Goal: Task Accomplishment & Management: Use online tool/utility

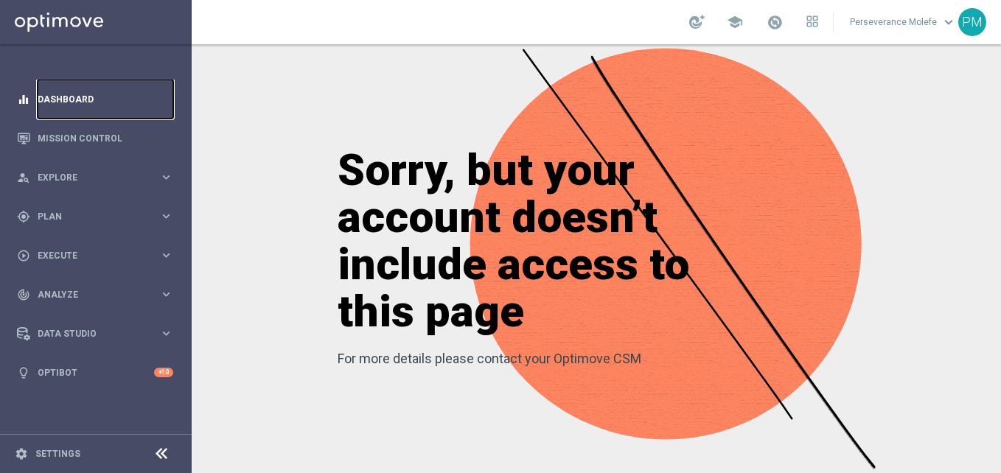
click at [83, 106] on link "Dashboard" at bounding box center [106, 99] width 136 height 39
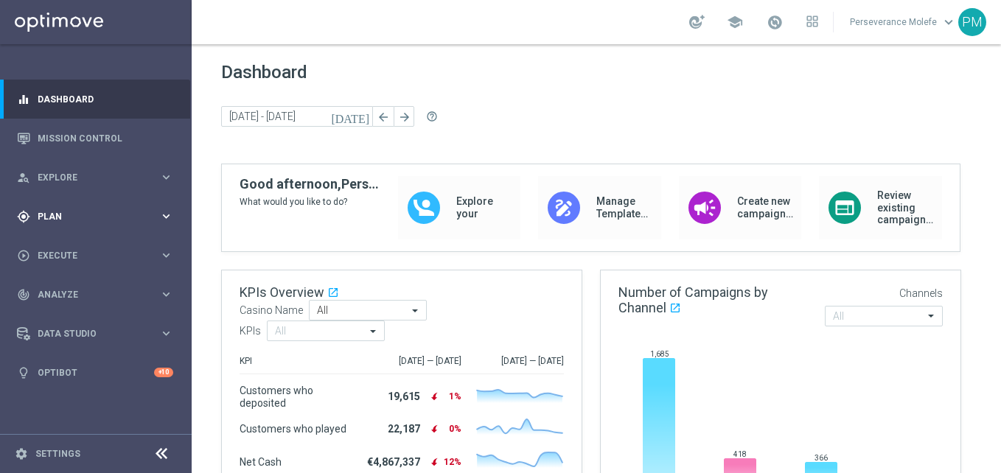
click at [123, 218] on span "Plan" at bounding box center [99, 216] width 122 height 9
click at [76, 298] on accordion "Templates keyboard_arrow_right Optimail Web Push Notifications Webpage Pop-up" at bounding box center [114, 291] width 152 height 22
click at [69, 293] on span "Templates" at bounding box center [91, 291] width 105 height 9
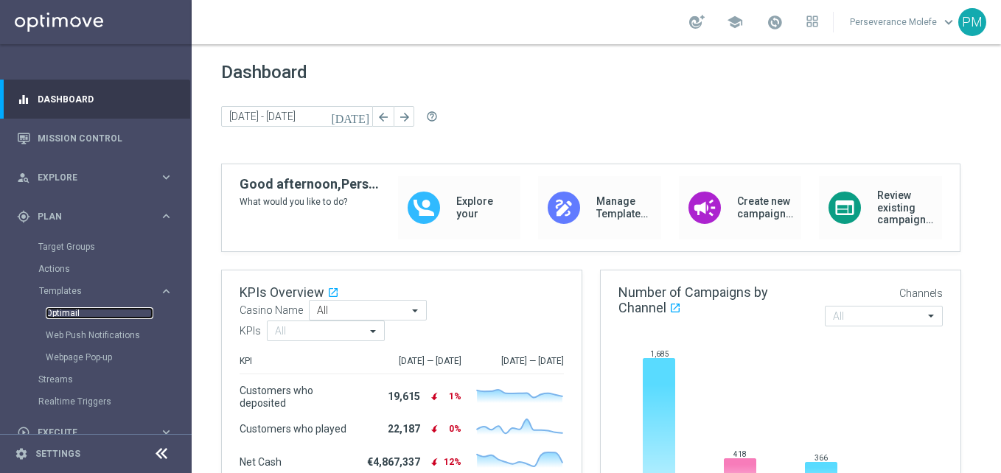
click at [67, 315] on link "Optimail" at bounding box center [100, 313] width 108 height 12
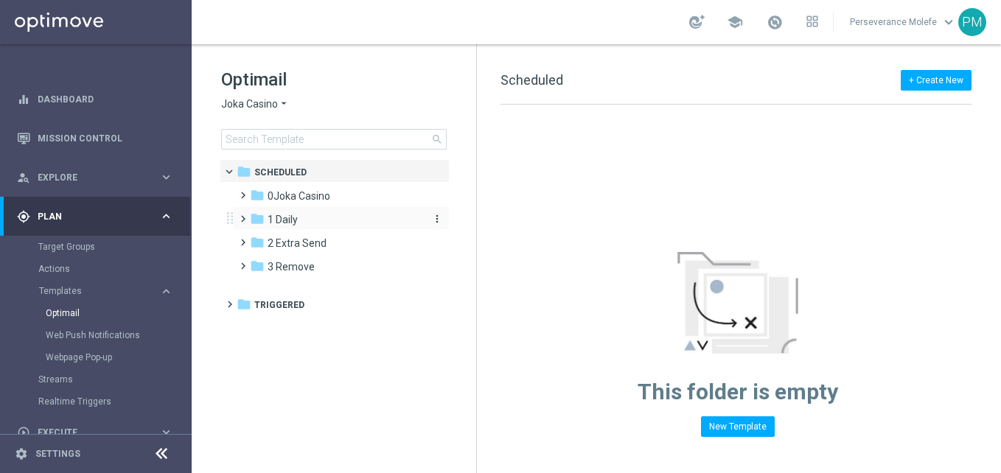
click at [298, 228] on div "folder 1 Daily" at bounding box center [335, 220] width 170 height 17
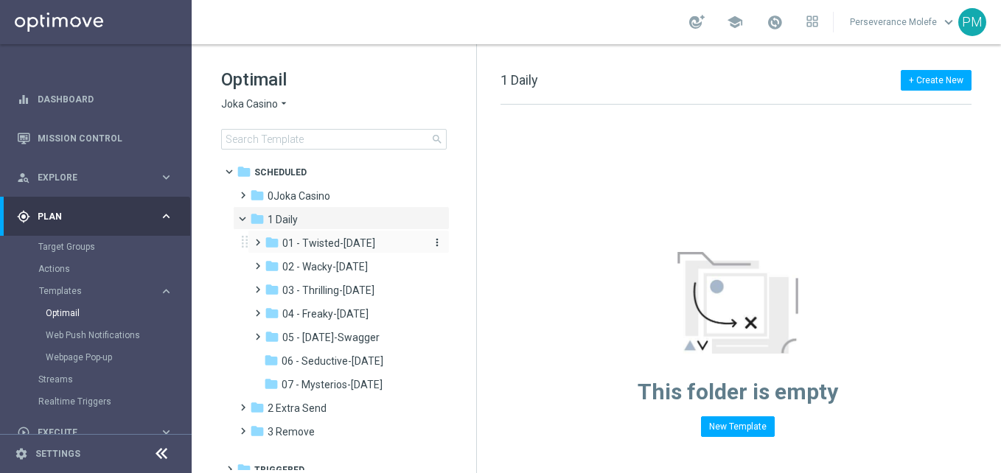
click at [351, 240] on span "01 - Twisted-Tuesday" at bounding box center [328, 243] width 93 height 13
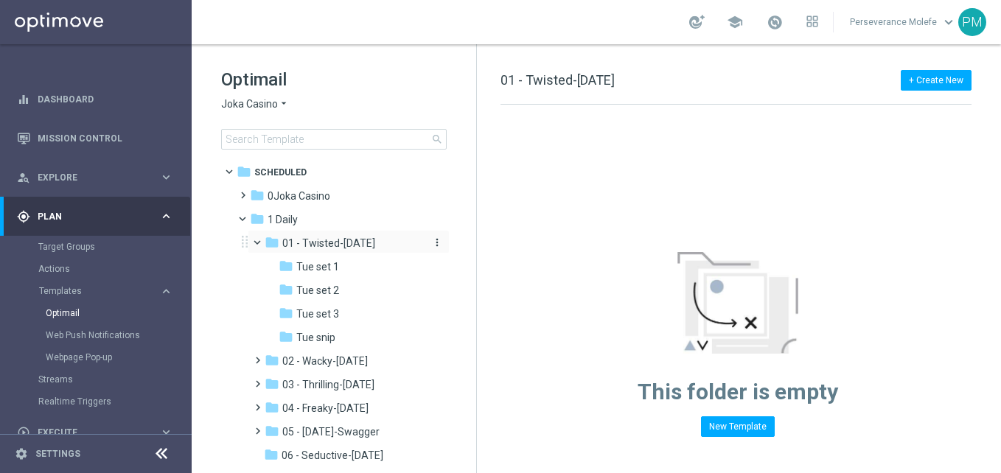
click at [338, 239] on span "01 - Twisted-Tuesday" at bounding box center [328, 243] width 93 height 13
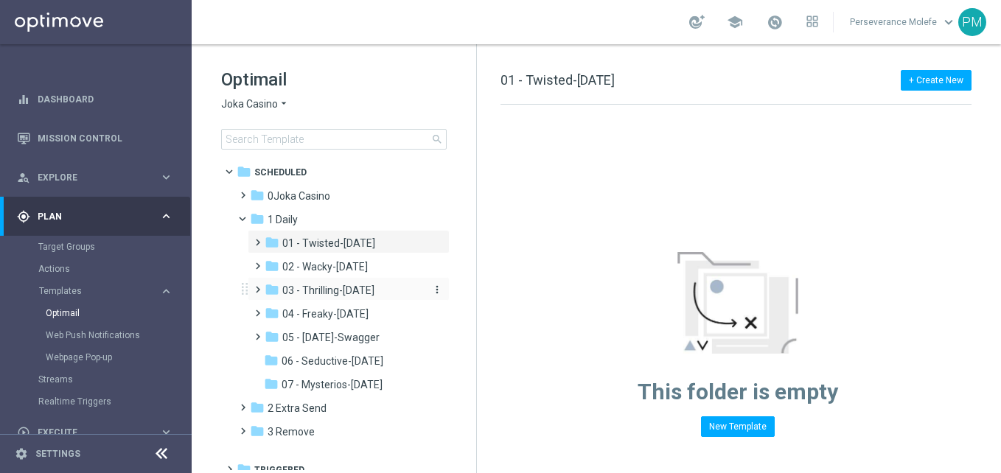
click at [374, 292] on span "03 - Thrilling-Thursday" at bounding box center [328, 290] width 92 height 13
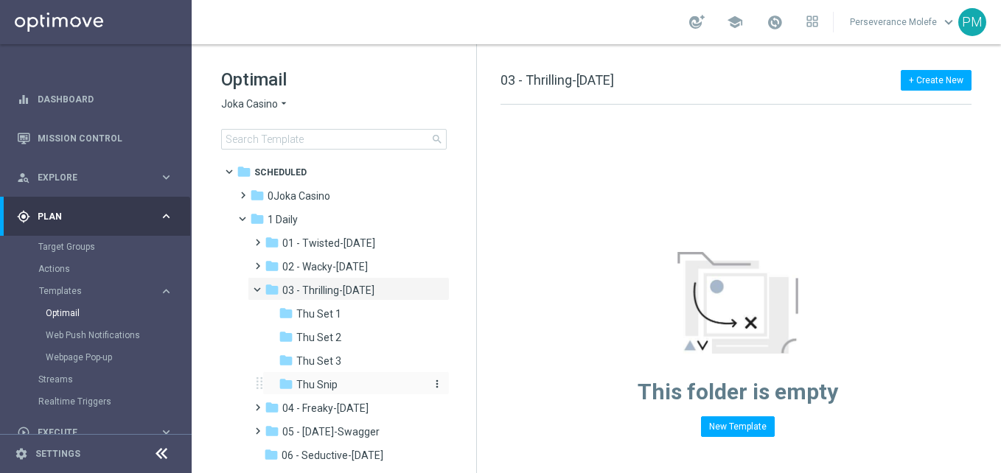
click at [351, 381] on div "folder Thu Snip" at bounding box center [351, 385] width 145 height 17
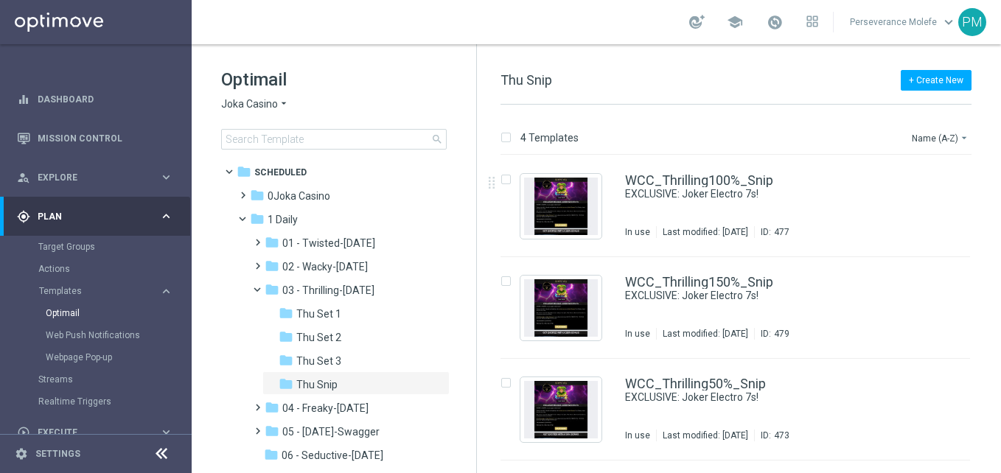
click at [287, 108] on icon "arrow_drop_down" at bounding box center [284, 104] width 12 height 14
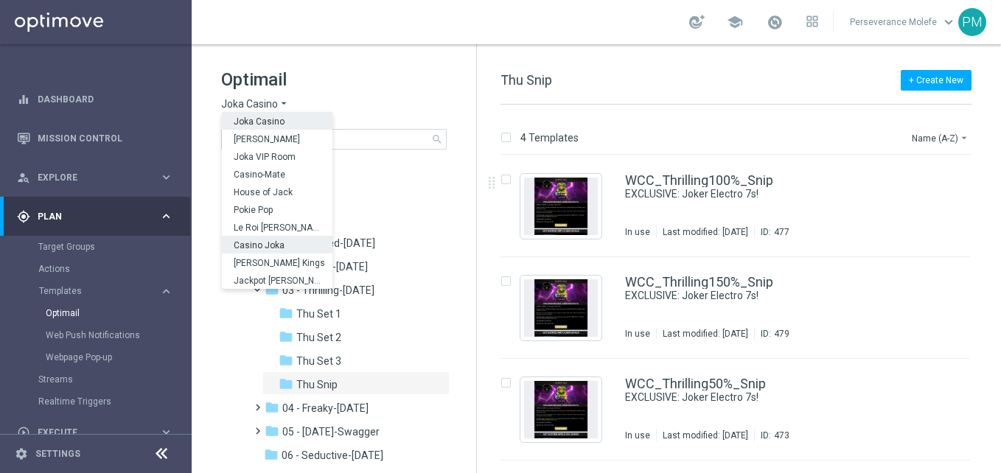
click at [286, 247] on div "Casino Joka" at bounding box center [277, 245] width 111 height 18
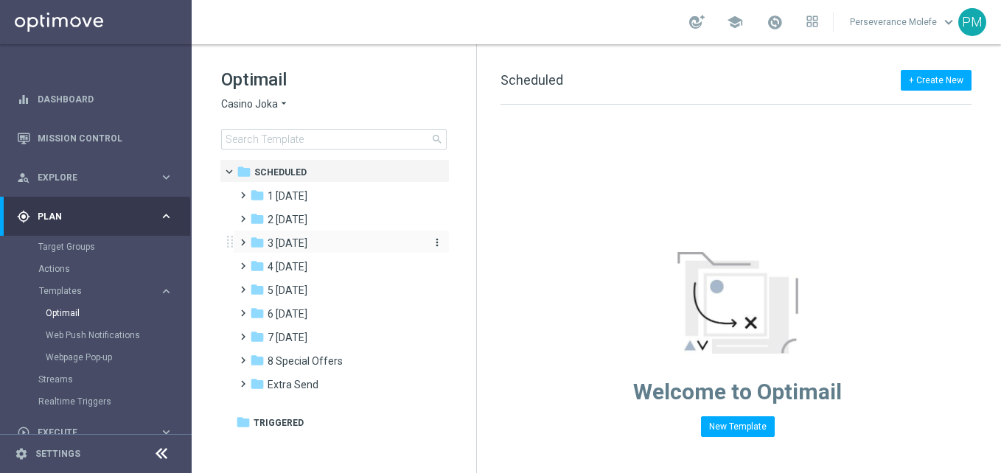
click at [319, 237] on div "folder 3 Thursday" at bounding box center [335, 243] width 170 height 17
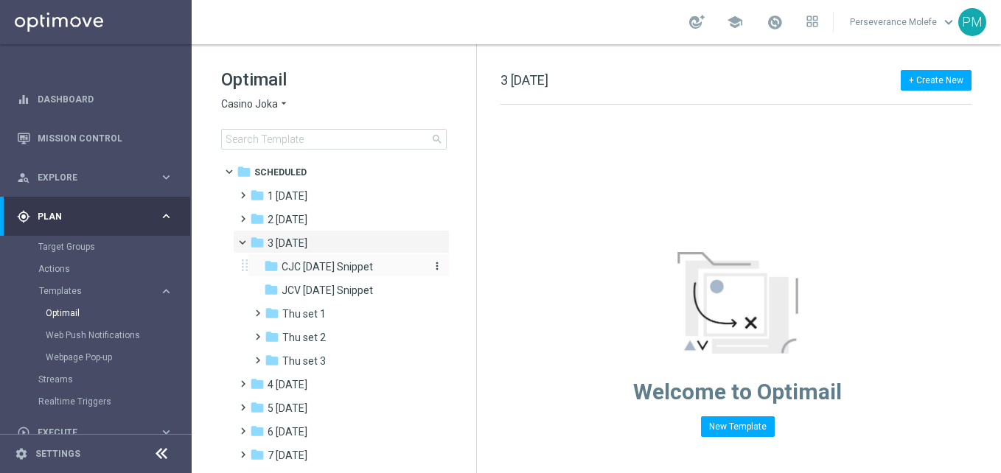
click at [350, 273] on div "folder CJC Thursday Snippet" at bounding box center [342, 267] width 157 height 17
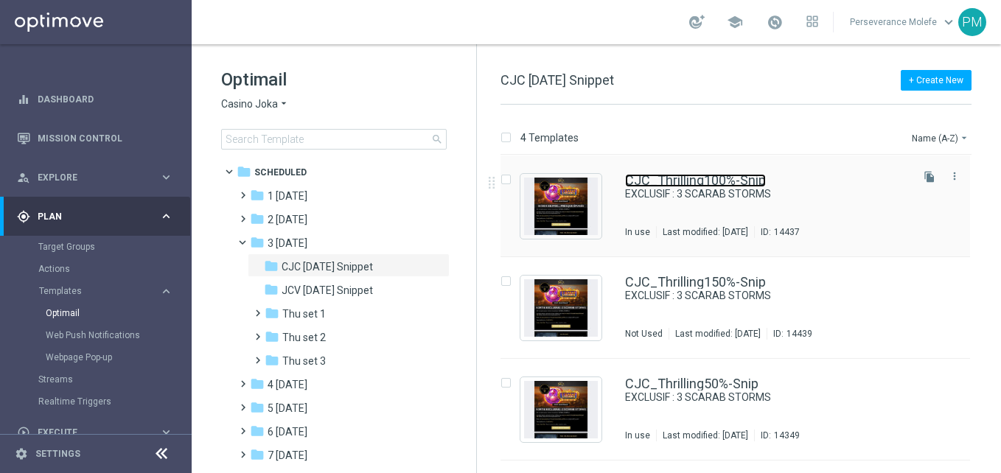
click at [708, 175] on link "CJC_Thrilling100%-Snip" at bounding box center [695, 180] width 141 height 13
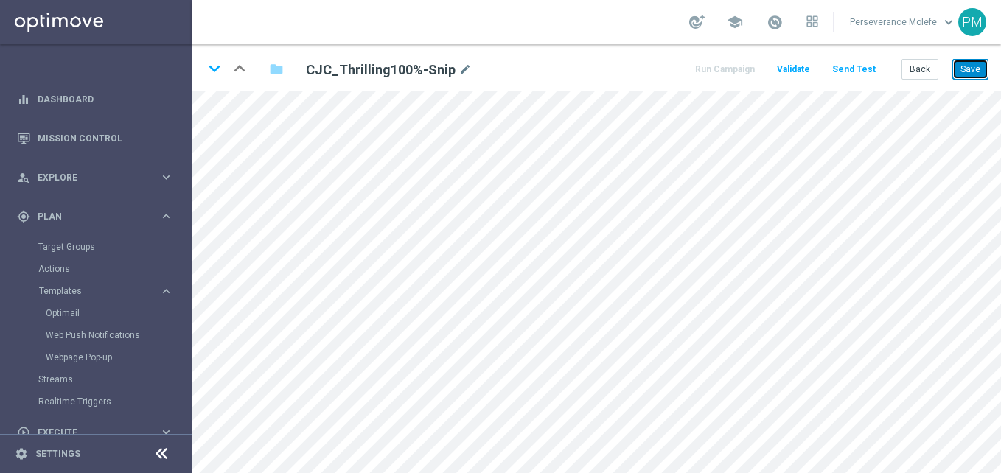
click at [974, 74] on button "Save" at bounding box center [970, 69] width 36 height 21
click at [916, 64] on button "Back" at bounding box center [919, 69] width 37 height 21
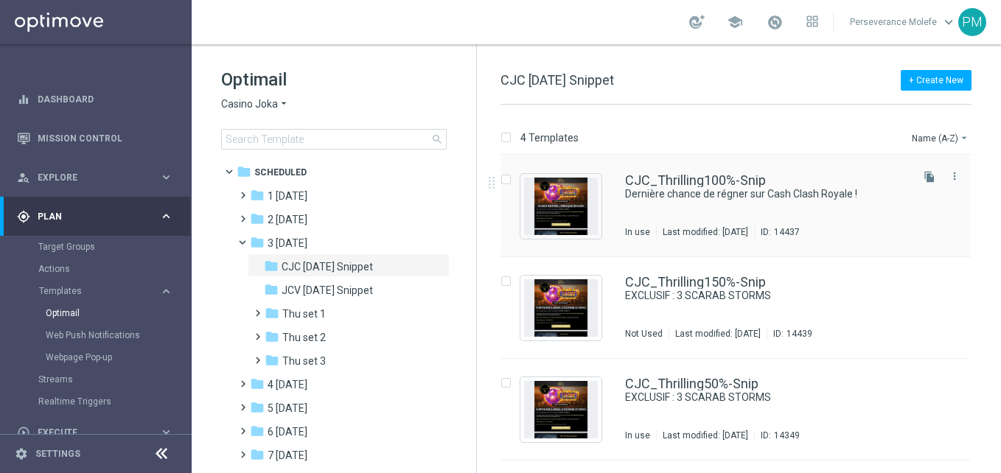
click at [697, 170] on div "CJC_Thrilling100%-Snip Dernière chance de régner sur Cash Clash Royale ! In use…" at bounding box center [735, 207] width 470 height 102
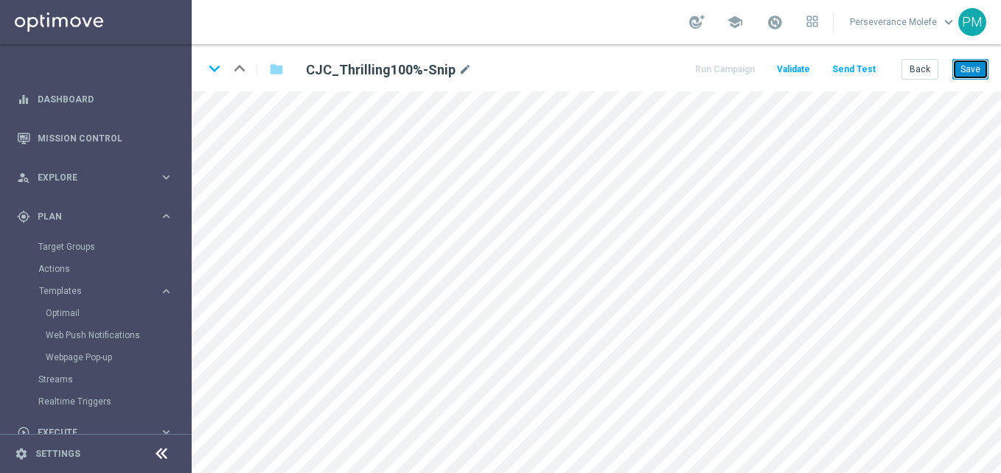
click at [967, 79] on button "Save" at bounding box center [970, 69] width 36 height 21
click at [974, 69] on button "Save" at bounding box center [970, 69] width 36 height 21
click at [919, 77] on button "Back" at bounding box center [919, 69] width 37 height 21
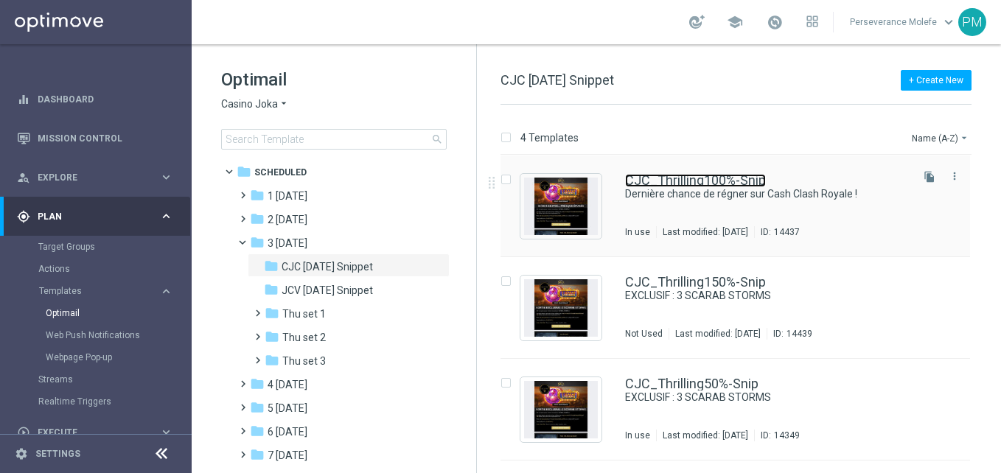
click at [630, 180] on link "CJC_Thrilling100%-Snip" at bounding box center [695, 180] width 141 height 13
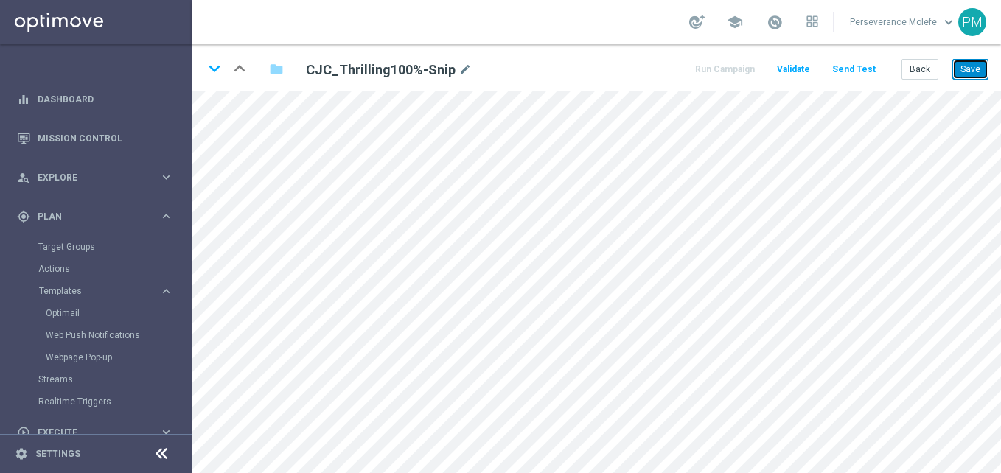
click at [977, 73] on button "Save" at bounding box center [970, 69] width 36 height 21
click at [912, 71] on button "Back" at bounding box center [919, 69] width 37 height 21
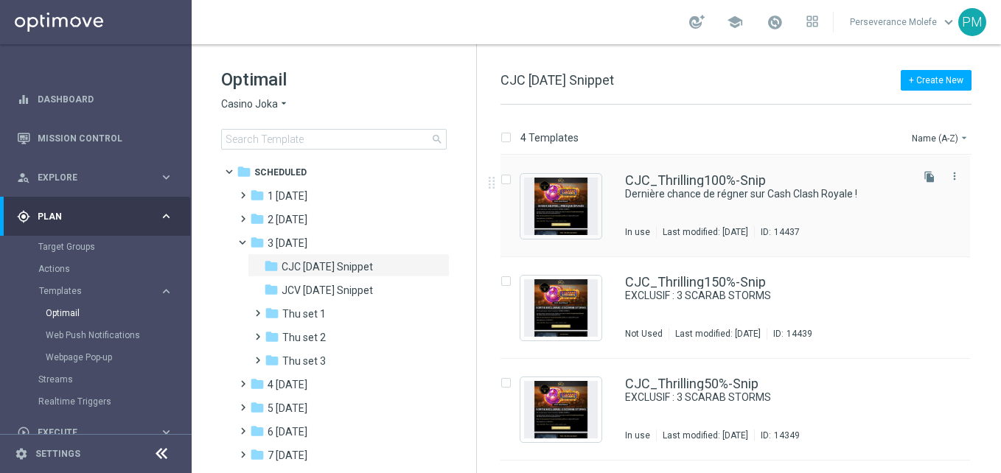
click at [690, 173] on div "CJC_Thrilling100%-Snip Dernière chance de régner sur Cash Clash Royale ! In use…" at bounding box center [735, 207] width 470 height 102
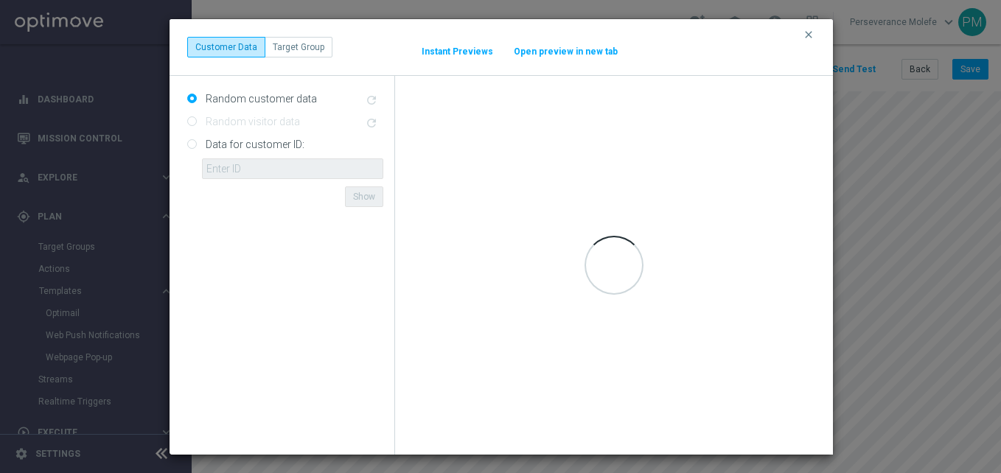
click at [551, 49] on button "Open preview in new tab" at bounding box center [565, 52] width 105 height 12
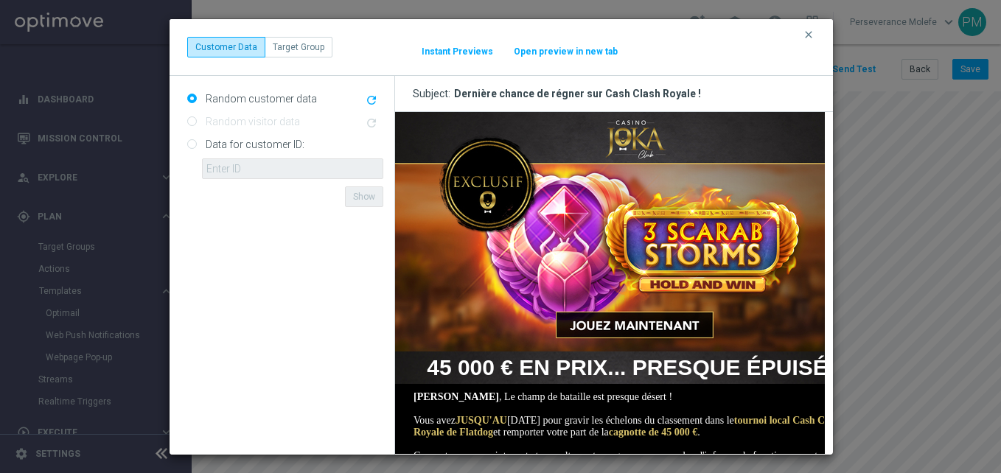
click at [542, 46] on button "Open preview in new tab" at bounding box center [565, 52] width 105 height 12
click at [806, 27] on div "clear Customer Data Target Group It might take a while... Instant Previews Open…" at bounding box center [501, 47] width 663 height 57
click at [808, 32] on icon "clear" at bounding box center [809, 35] width 12 height 12
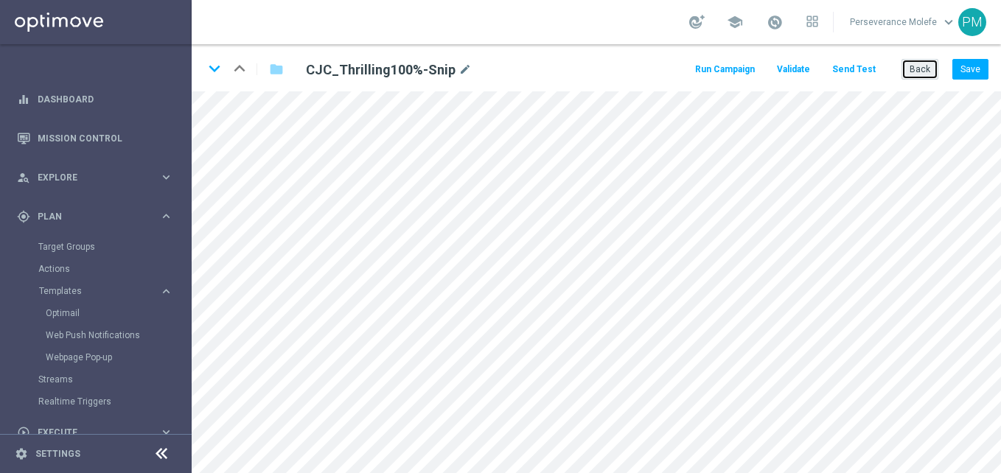
click at [912, 69] on button "Back" at bounding box center [919, 69] width 37 height 21
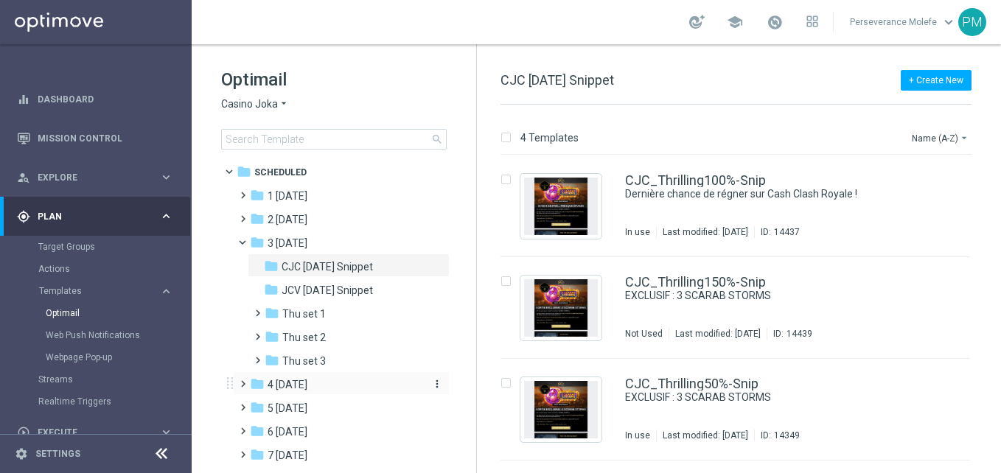
click at [335, 380] on div "folder 4 Friday" at bounding box center [335, 385] width 170 height 17
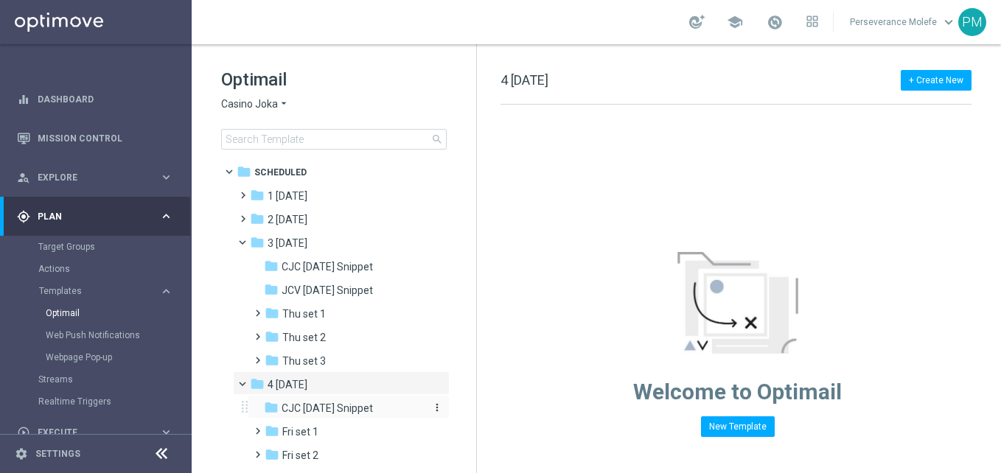
click at [353, 407] on span "CJC Friday Snippet" at bounding box center [327, 408] width 91 height 13
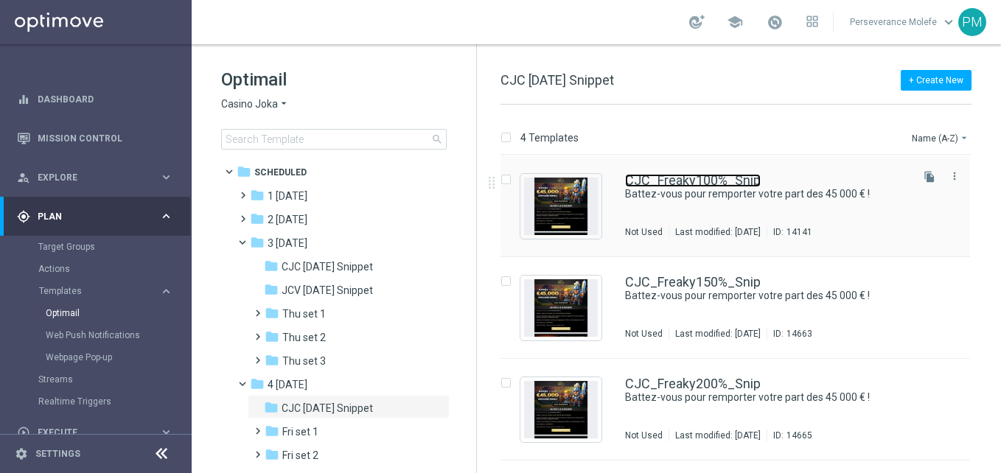
click at [660, 186] on link "CJC_Freaky100%_Snip" at bounding box center [693, 180] width 136 height 13
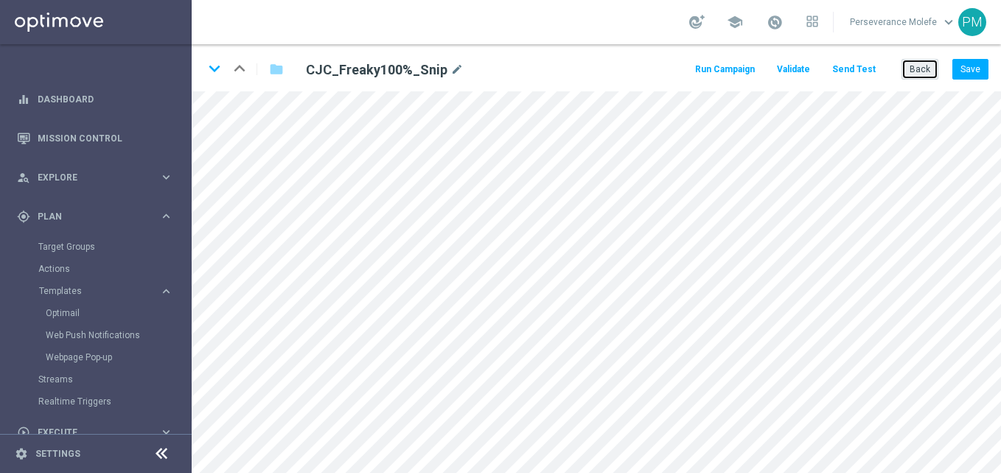
click at [931, 63] on button "Back" at bounding box center [919, 69] width 37 height 21
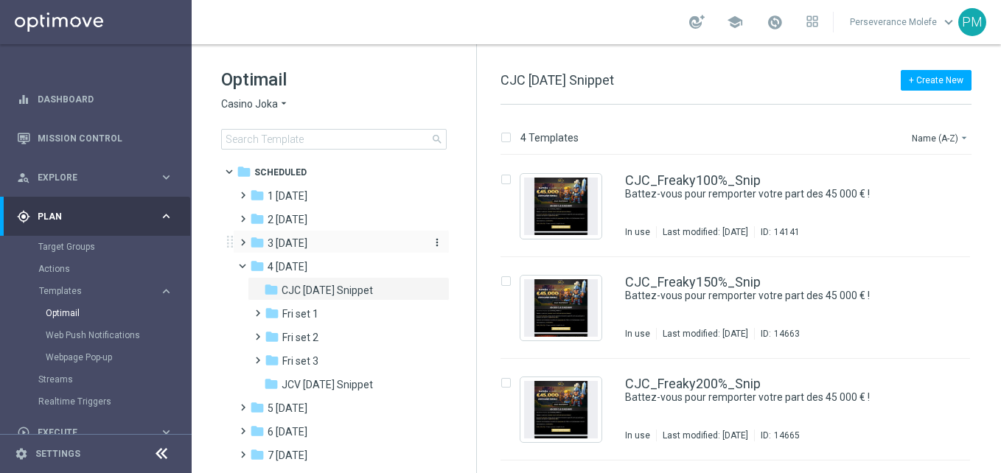
click at [350, 248] on div "folder 3 Thursday" at bounding box center [335, 243] width 170 height 17
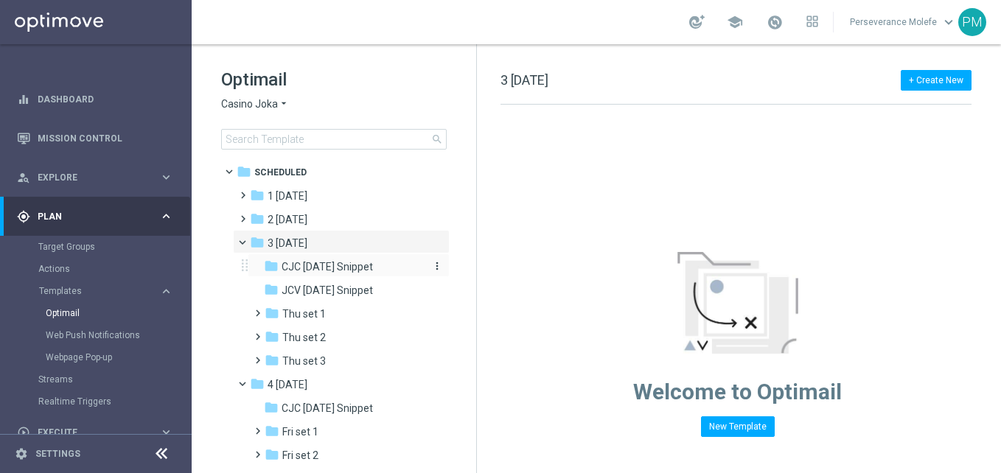
click at [366, 268] on span "CJC [DATE] Snippet" at bounding box center [327, 266] width 91 height 13
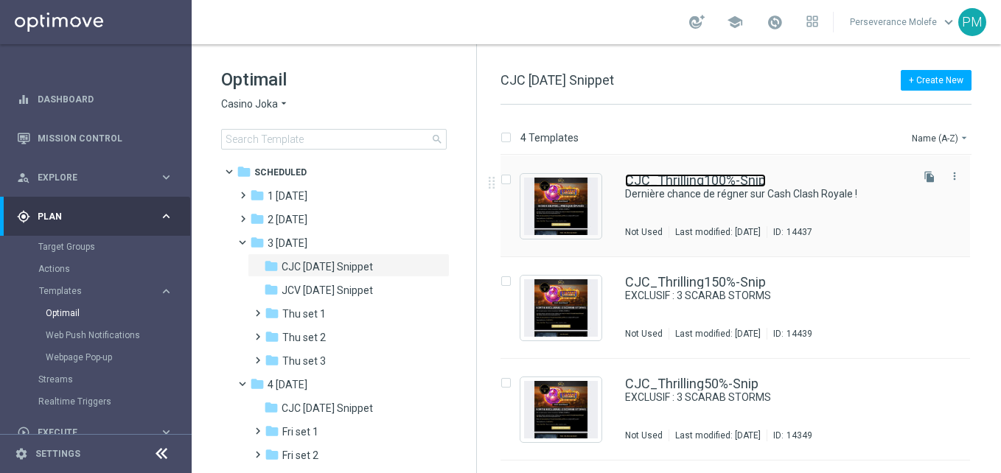
click at [671, 182] on link "CJC_Thrilling100%-Snip" at bounding box center [695, 180] width 141 height 13
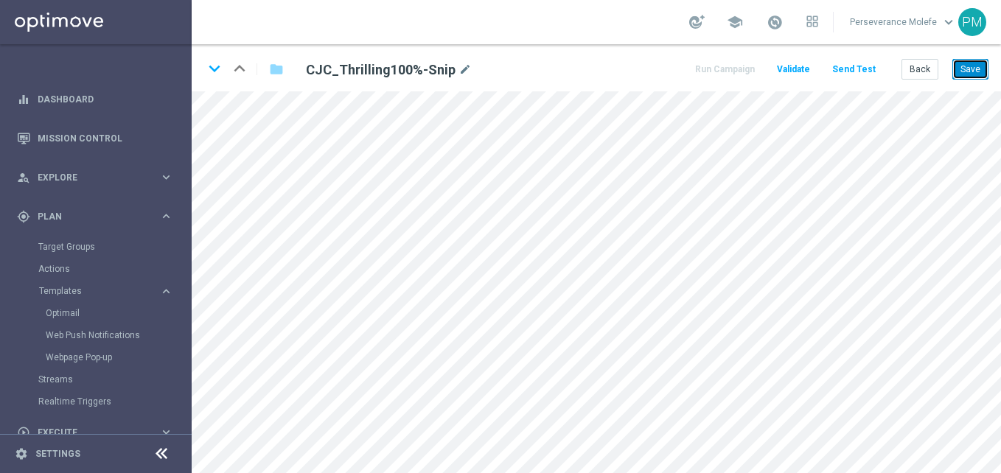
click at [966, 78] on button "Save" at bounding box center [970, 69] width 36 height 21
click at [222, 66] on icon "keyboard_arrow_down" at bounding box center [214, 68] width 22 height 22
click at [242, 72] on icon "keyboard_arrow_up" at bounding box center [239, 68] width 22 height 22
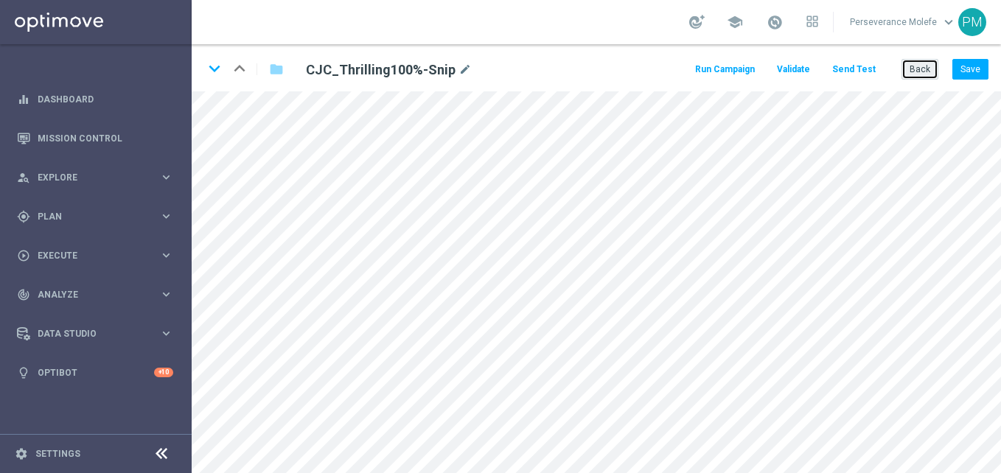
click at [929, 69] on button "Back" at bounding box center [919, 69] width 37 height 21
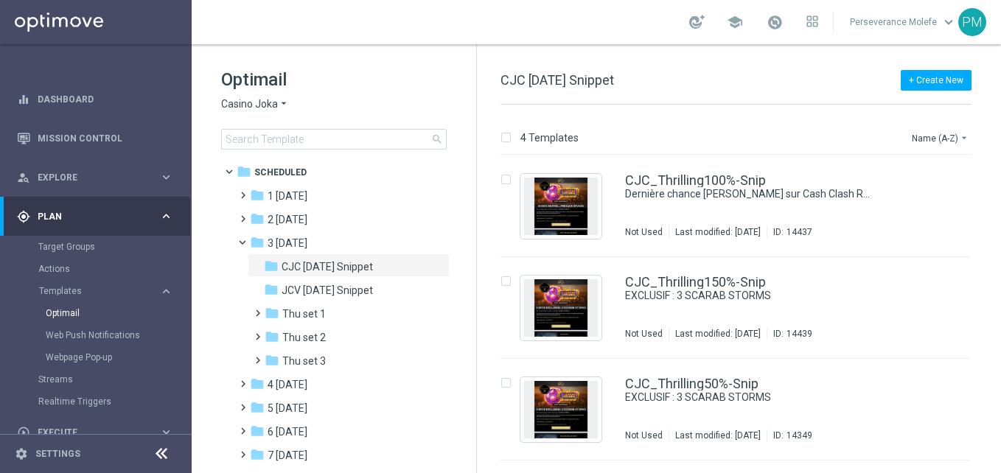
click at [259, 107] on span "Casino Joka" at bounding box center [249, 104] width 57 height 14
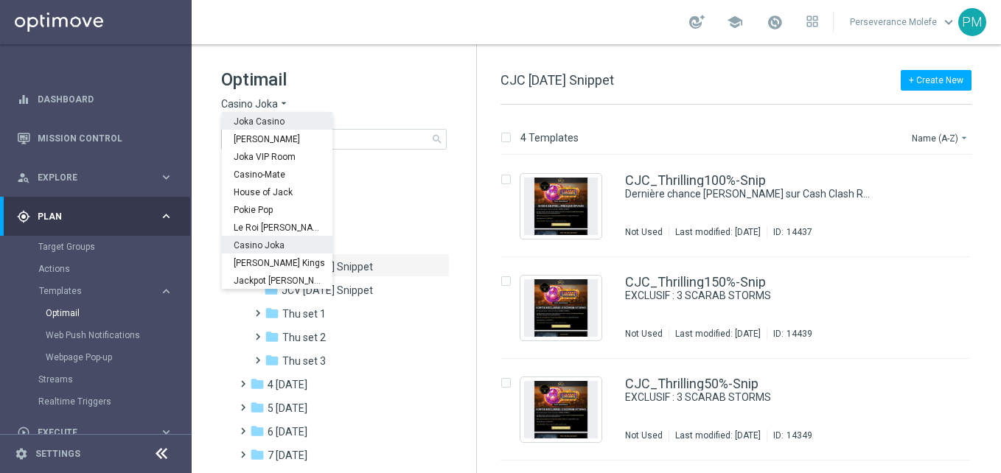
click at [0, 0] on span "Joka Casino" at bounding box center [0, 0] width 0 height 0
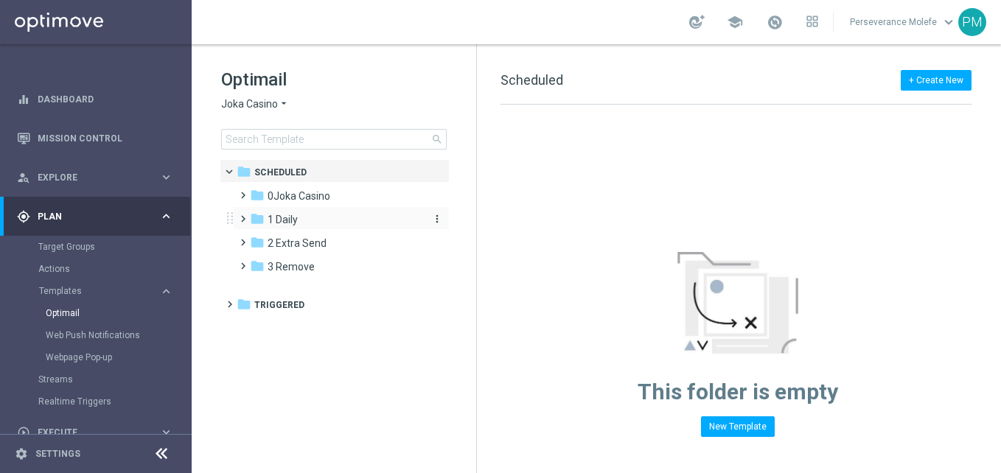
click at [295, 219] on span "1 Daily" at bounding box center [283, 219] width 30 height 13
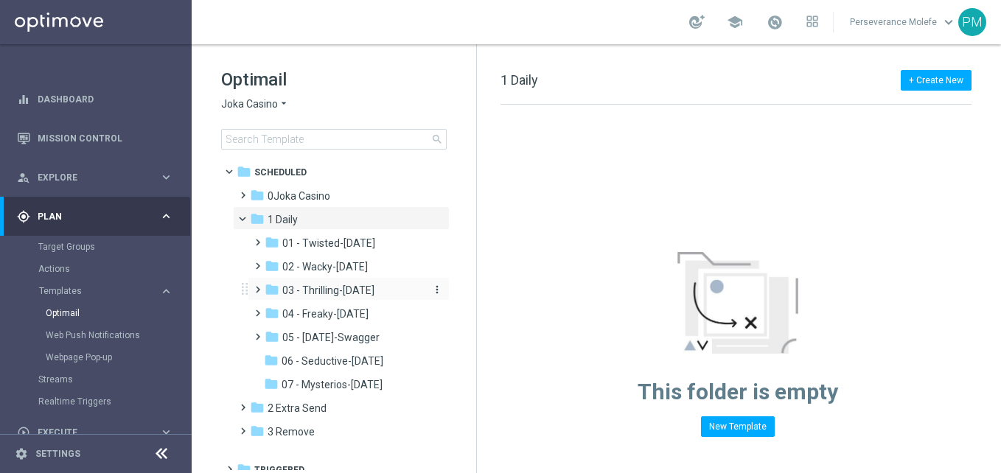
click at [332, 284] on span "03 - Thrilling-Thursday" at bounding box center [328, 290] width 92 height 13
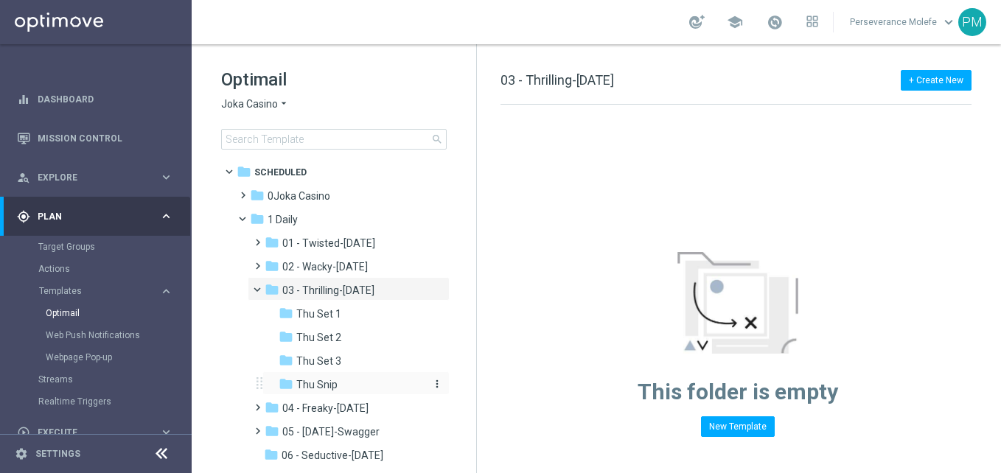
click at [338, 383] on div "folder Thu Snip" at bounding box center [351, 385] width 145 height 17
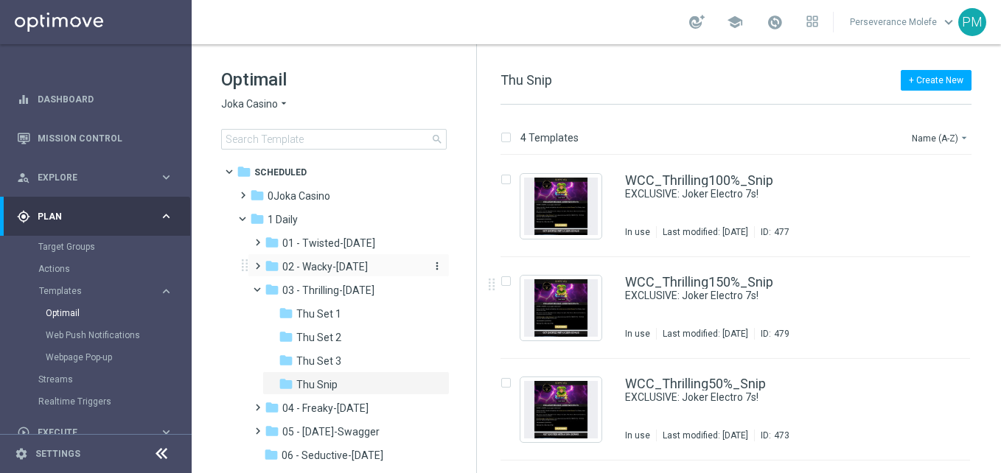
click at [361, 265] on span "02 - Wacky-Wednesday" at bounding box center [324, 266] width 85 height 13
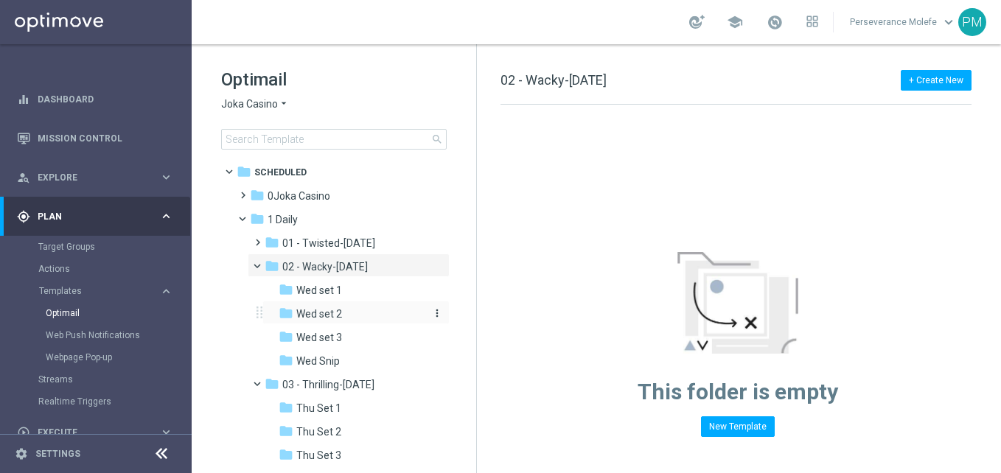
click at [291, 307] on icon "folder" at bounding box center [286, 313] width 15 height 15
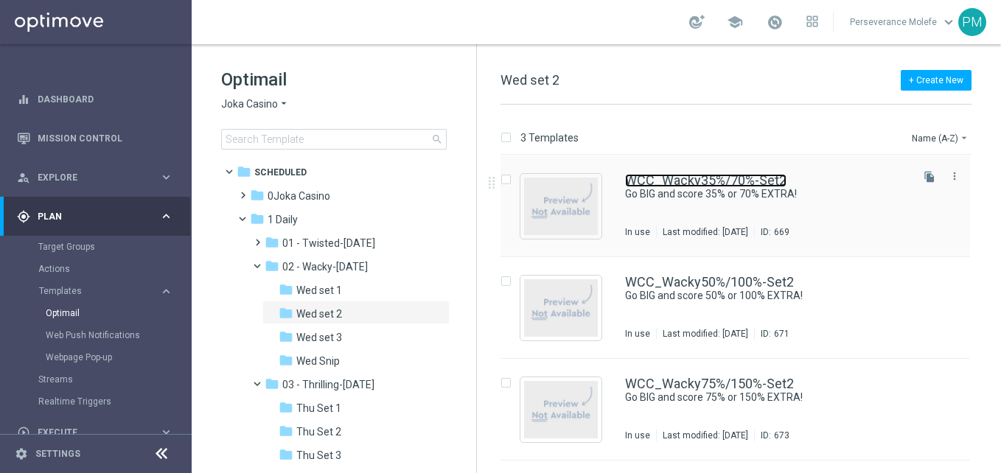
click at [670, 183] on link "WCC_Wacky35%/70%-Set2" at bounding box center [705, 180] width 161 height 13
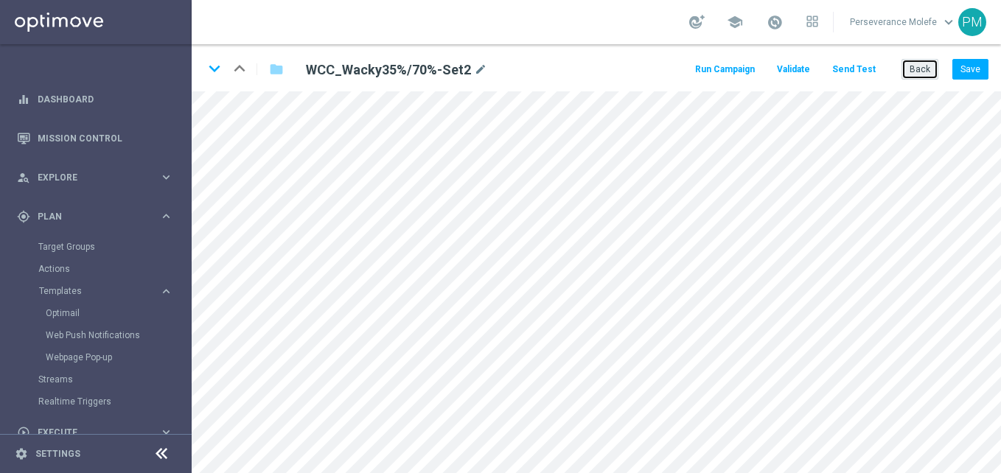
click at [925, 68] on button "Back" at bounding box center [919, 69] width 37 height 21
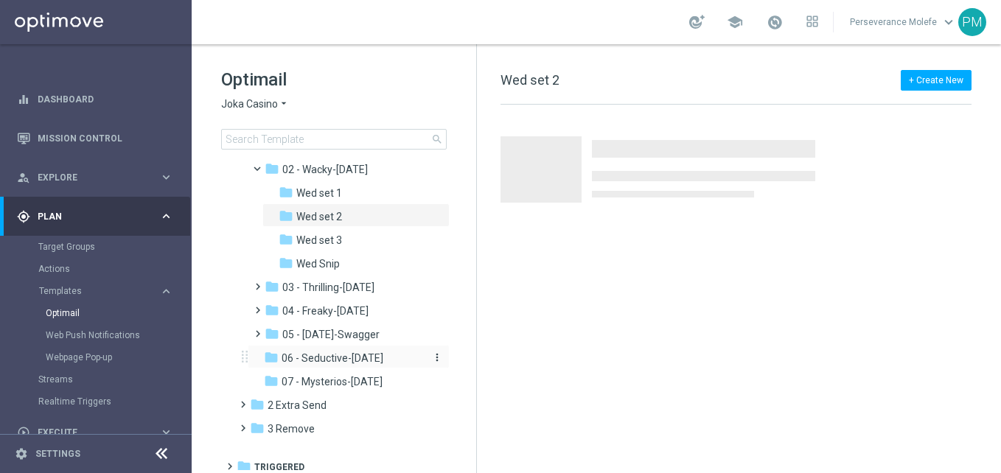
scroll to position [105, 0]
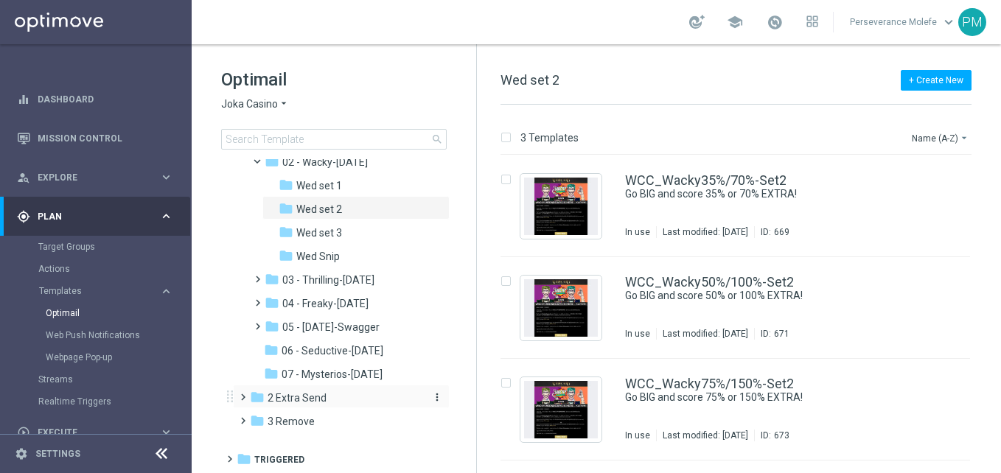
click at [324, 391] on span "2 Extra Send" at bounding box center [297, 397] width 59 height 13
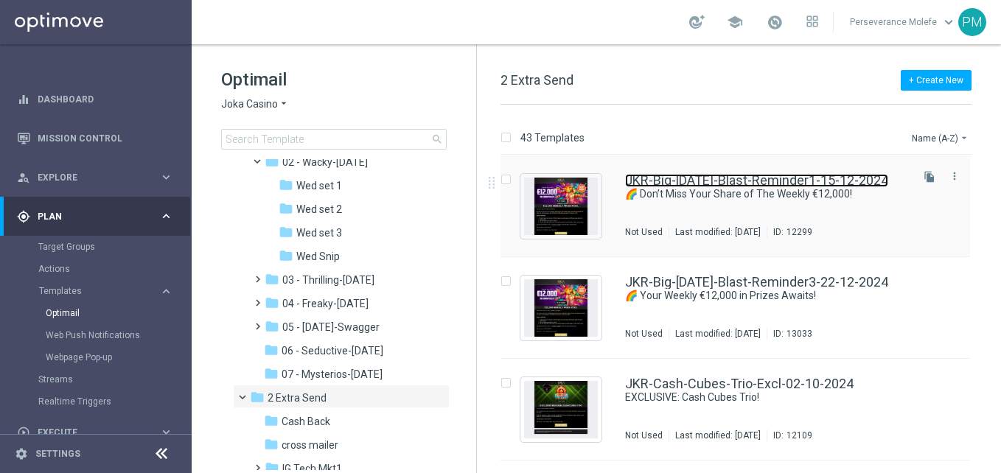
click at [681, 183] on link "JKR-Big-Sunday-Blast-Reminder1-15-12-2024" at bounding box center [756, 180] width 263 height 13
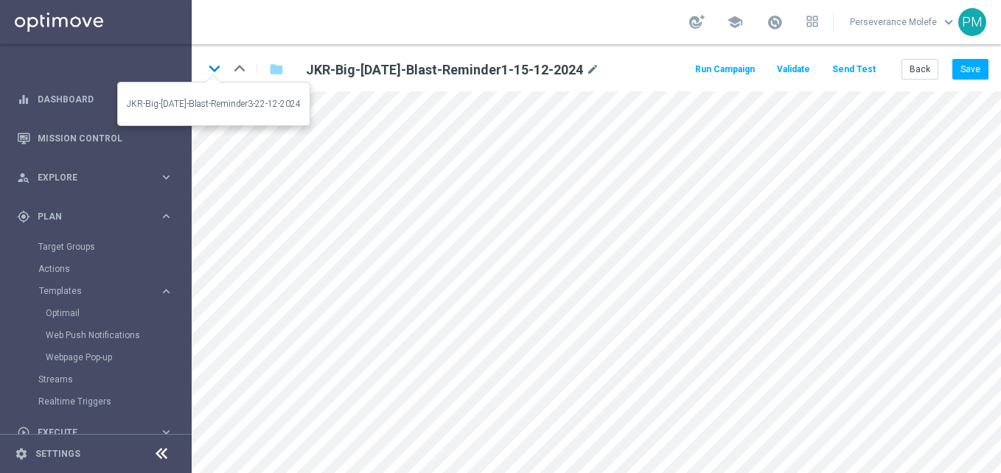
click at [209, 66] on icon "keyboard_arrow_down" at bounding box center [214, 68] width 22 height 22
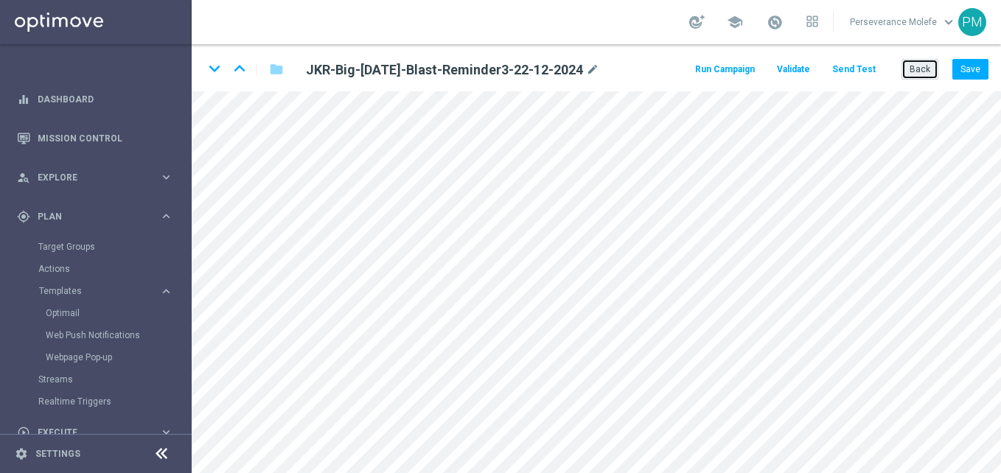
click at [931, 74] on button "Back" at bounding box center [919, 69] width 37 height 21
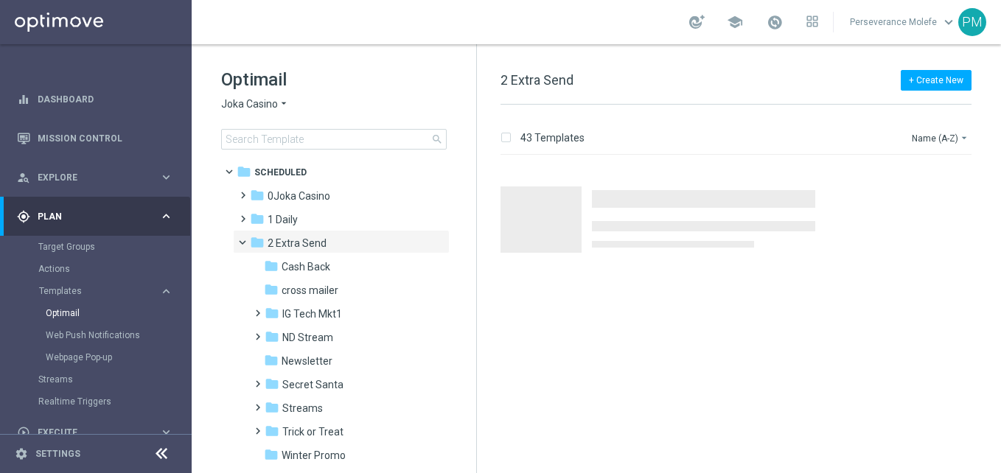
click at [268, 105] on span "Joka Casino" at bounding box center [249, 104] width 57 height 14
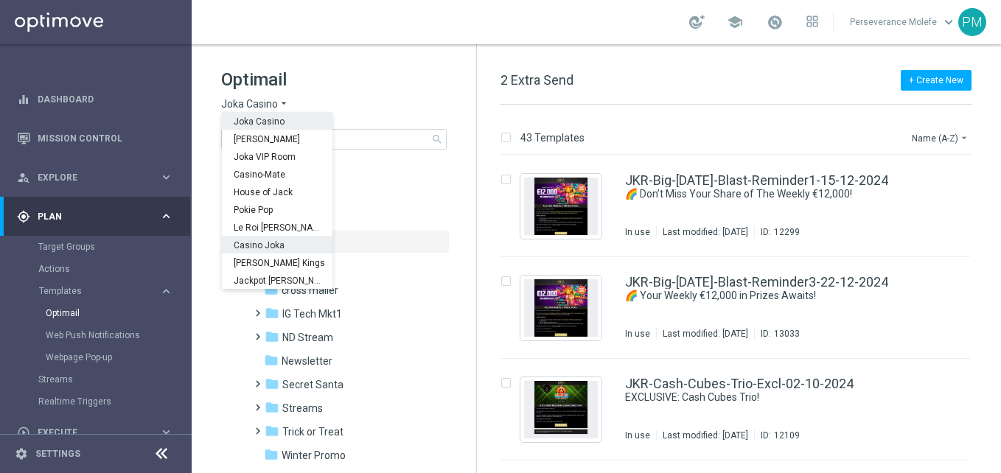
click at [282, 242] on div "Casino Joka" at bounding box center [277, 245] width 111 height 18
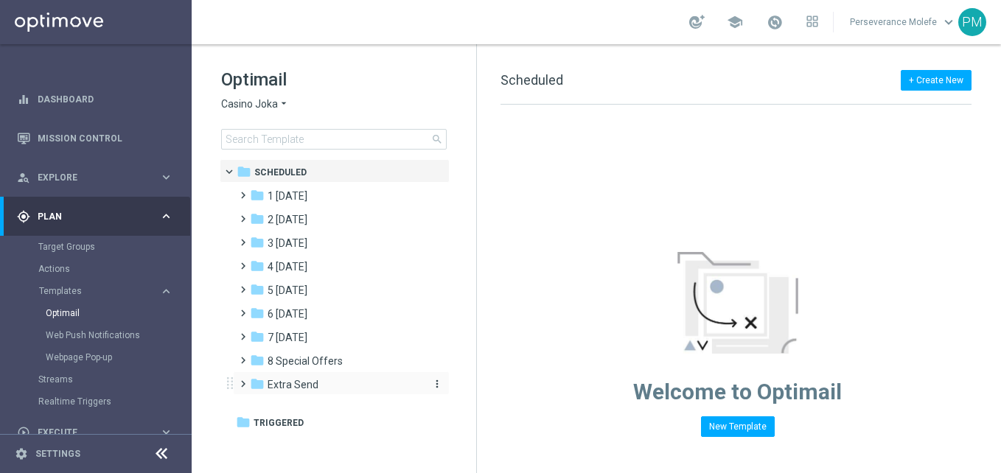
click at [300, 386] on span "Extra Send" at bounding box center [293, 384] width 51 height 13
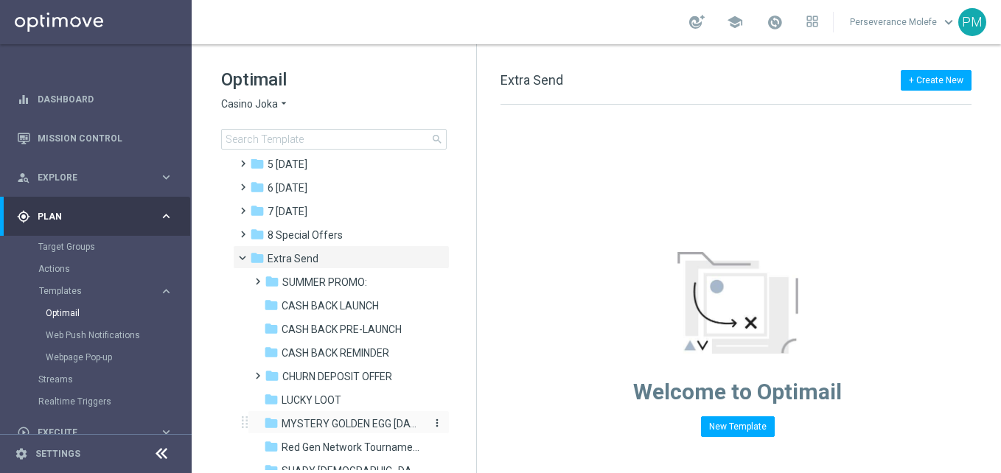
scroll to position [147, 0]
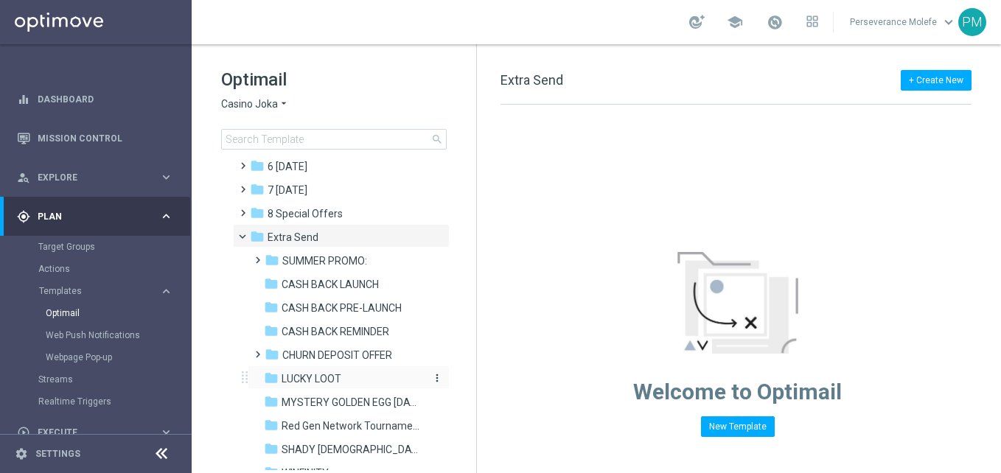
click at [349, 374] on div "folder LUCKY LOOT" at bounding box center [342, 379] width 157 height 17
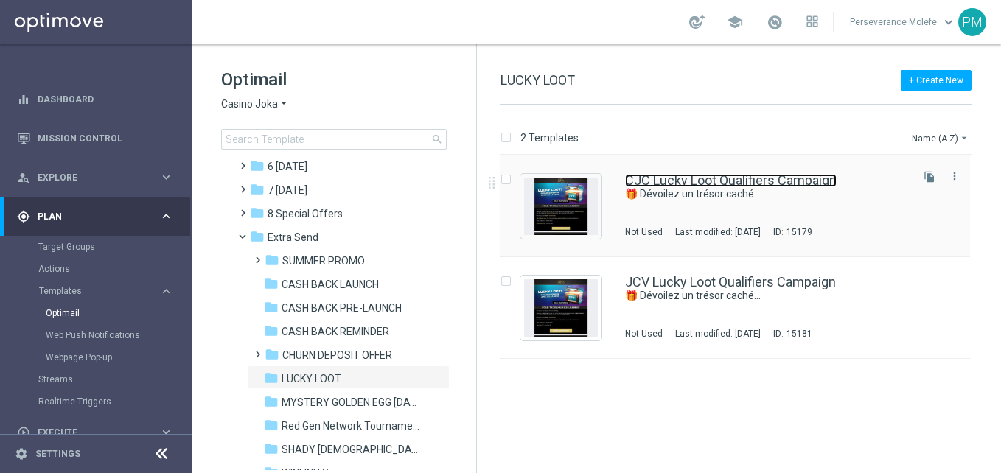
click at [678, 174] on link "CJC Lucky Loot Qualifiers Campaign" at bounding box center [731, 180] width 212 height 13
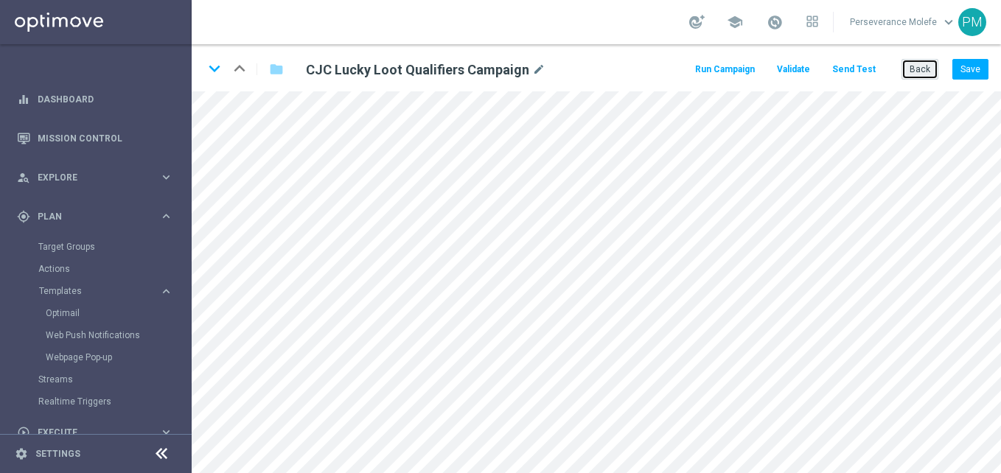
click at [925, 70] on button "Back" at bounding box center [919, 69] width 37 height 21
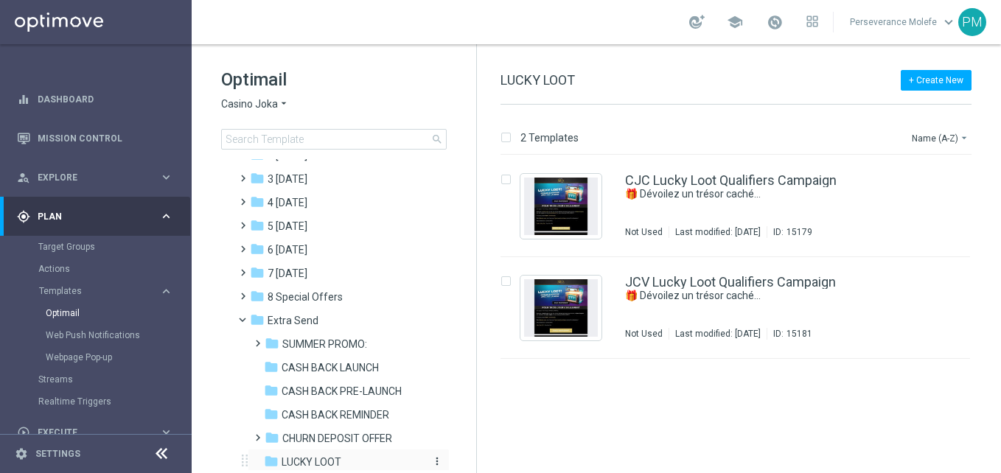
scroll to position [147, 0]
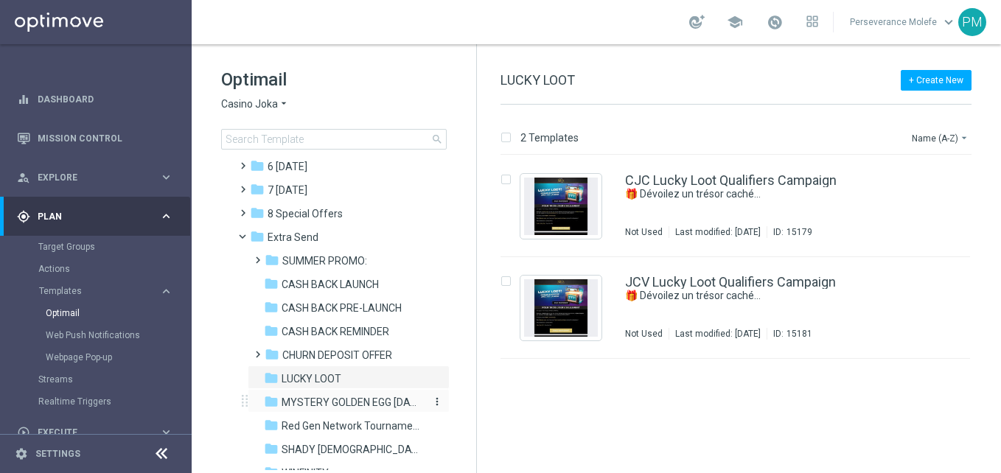
click at [347, 408] on span "MYSTERY GOLDEN EGG 15.04.25" at bounding box center [351, 402] width 139 height 13
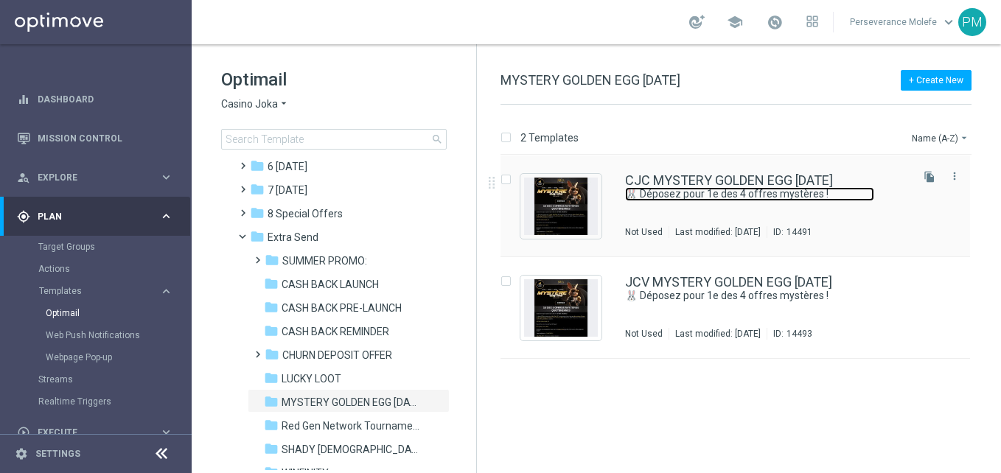
click at [651, 191] on link "🐰 Déposez pour 1e des 4 offres mystères !" at bounding box center [749, 194] width 249 height 14
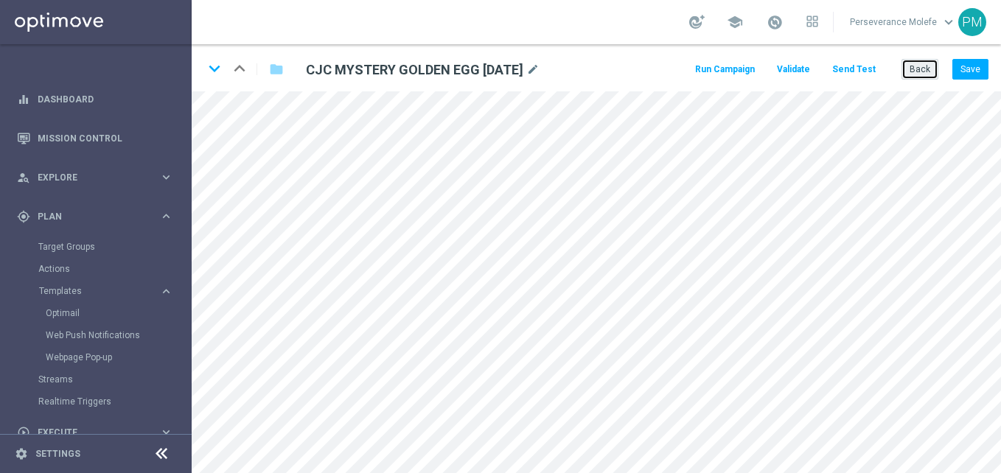
click at [920, 74] on button "Back" at bounding box center [919, 69] width 37 height 21
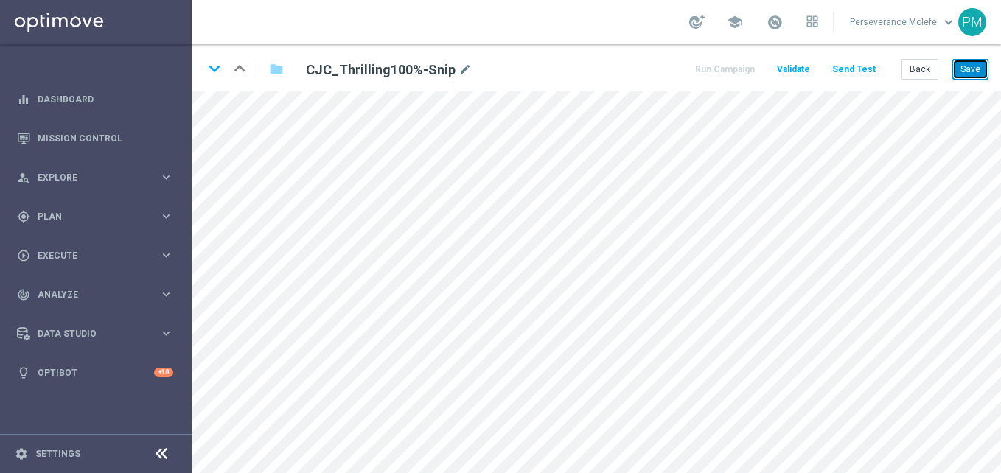
click at [963, 70] on button "Save" at bounding box center [970, 69] width 36 height 21
click at [930, 66] on button "Back" at bounding box center [919, 69] width 37 height 21
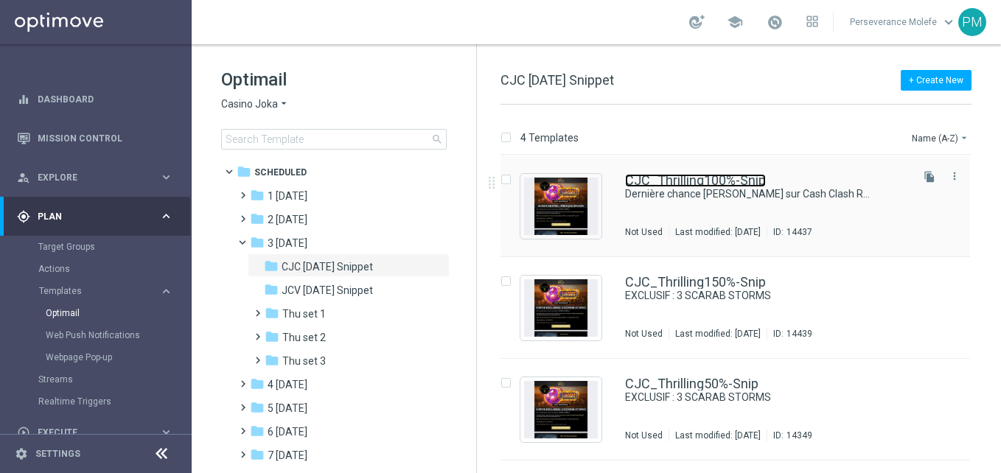
click at [677, 184] on link "CJC_Thrilling100%-Snip" at bounding box center [695, 180] width 141 height 13
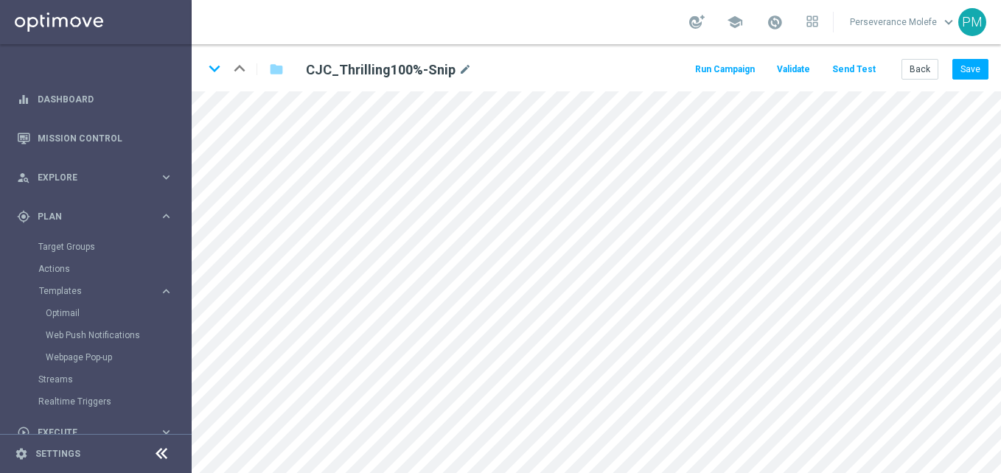
click at [170, 447] on icon at bounding box center [162, 454] width 18 height 18
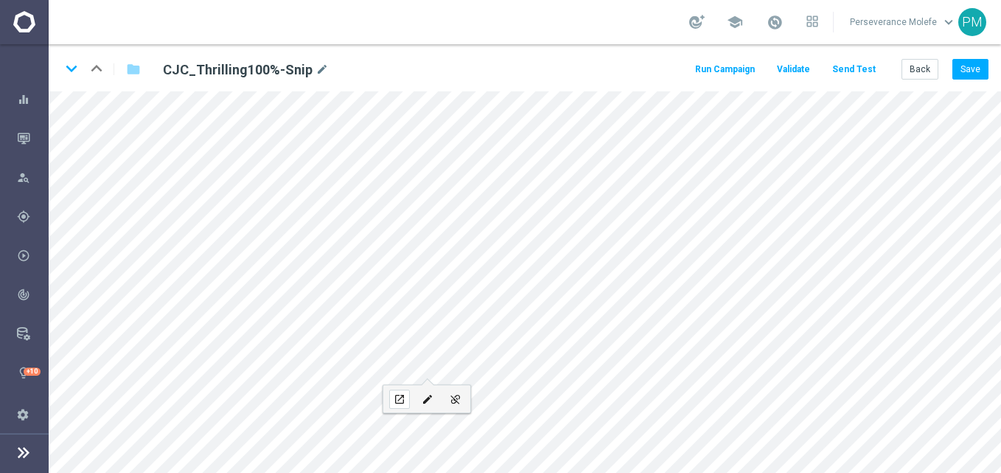
click at [408, 394] on div "open_in_new" at bounding box center [399, 399] width 21 height 19
click at [924, 57] on div "keyboard_arrow_down keyboard_arrow_up folder CJC_Thrilling100%-Snip mode_edit R…" at bounding box center [525, 67] width 952 height 47
click at [921, 71] on button "Back" at bounding box center [919, 69] width 37 height 21
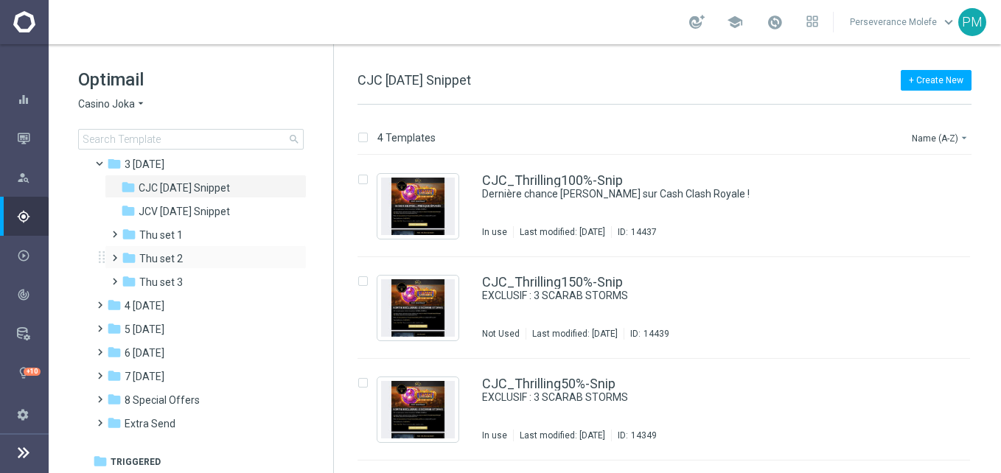
scroll to position [81, 0]
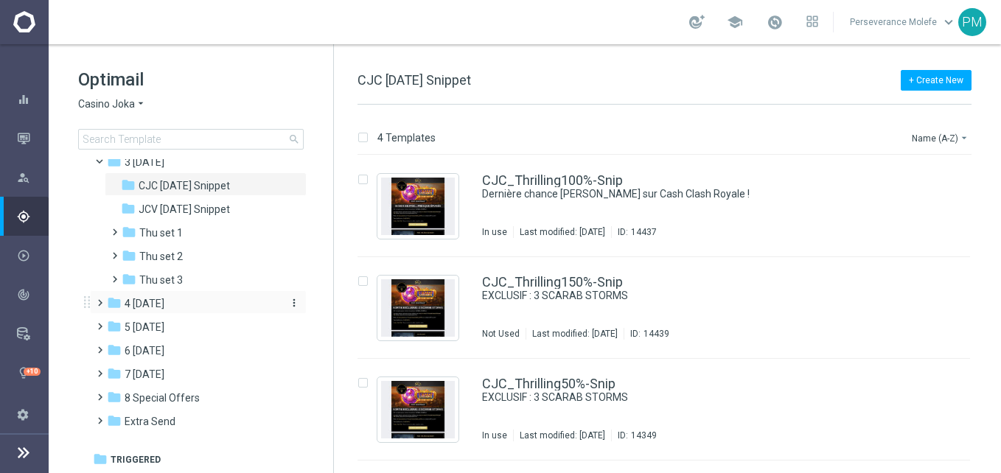
click at [174, 297] on div "folder 4 Friday" at bounding box center [192, 304] width 170 height 17
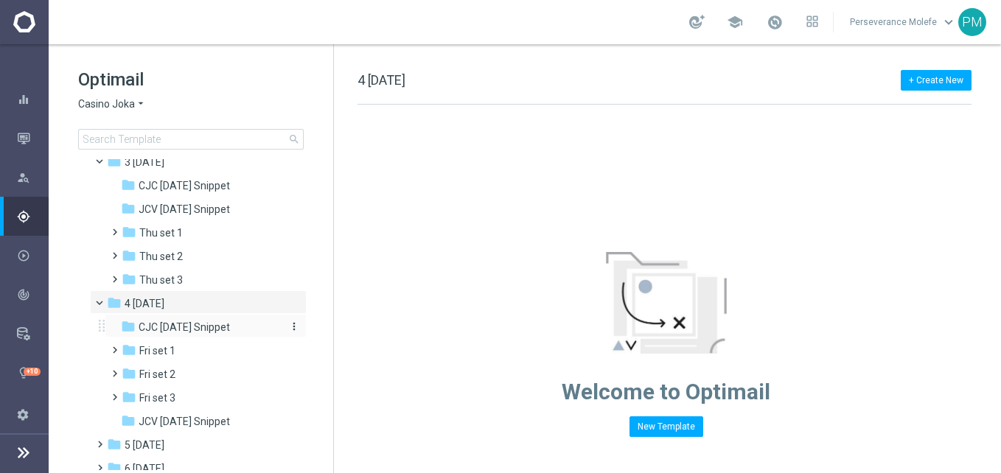
click at [192, 327] on span "CJC Friday Snippet" at bounding box center [184, 327] width 91 height 13
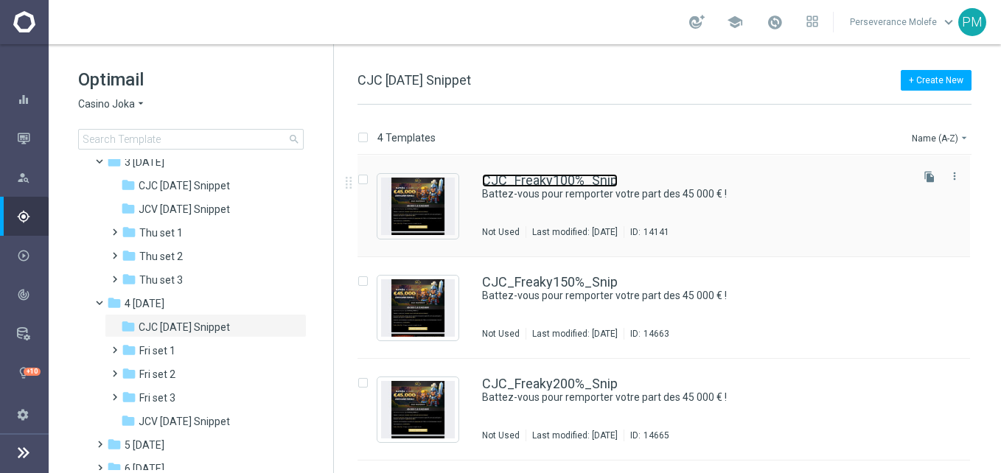
click at [533, 186] on link "CJC_Freaky100%_Snip" at bounding box center [550, 180] width 136 height 13
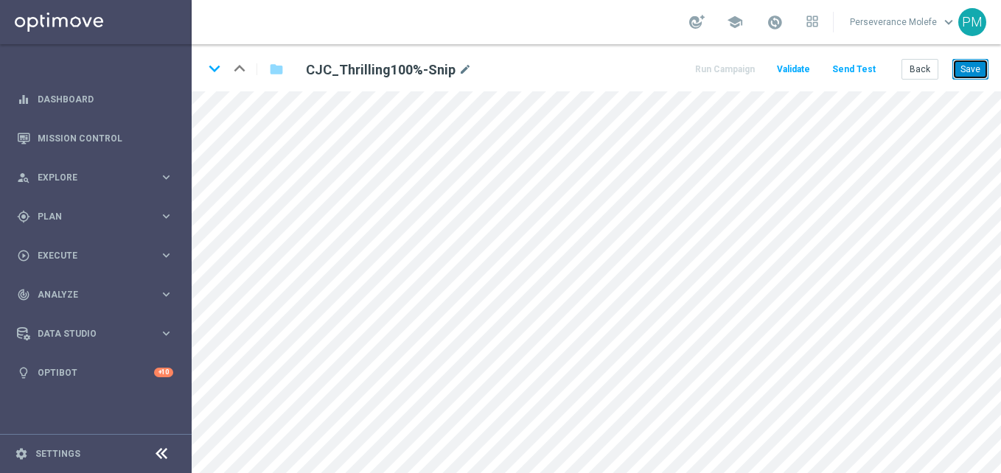
click at [980, 66] on button "Save" at bounding box center [970, 69] width 36 height 21
click at [924, 63] on button "Back" at bounding box center [919, 69] width 37 height 21
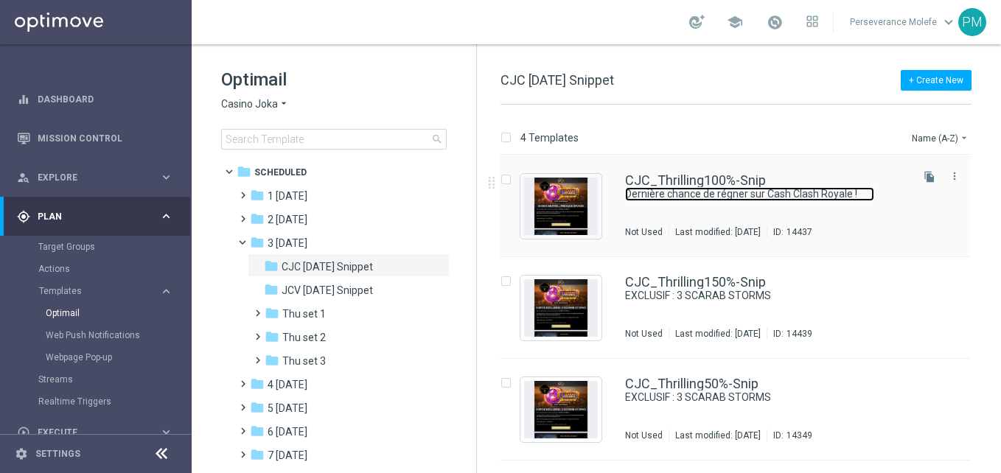
click at [721, 190] on link "Dernière chance de régner sur Cash Clash Royale !" at bounding box center [749, 194] width 249 height 14
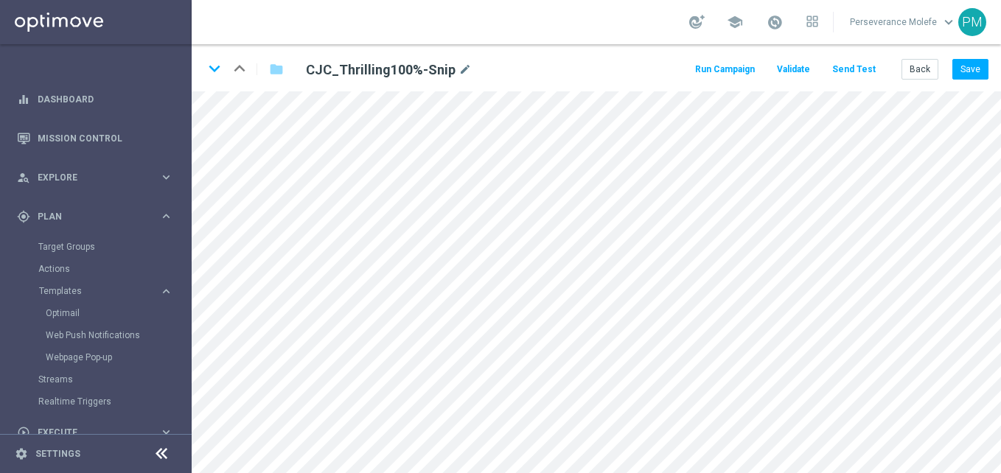
click at [167, 446] on icon at bounding box center [162, 454] width 18 height 18
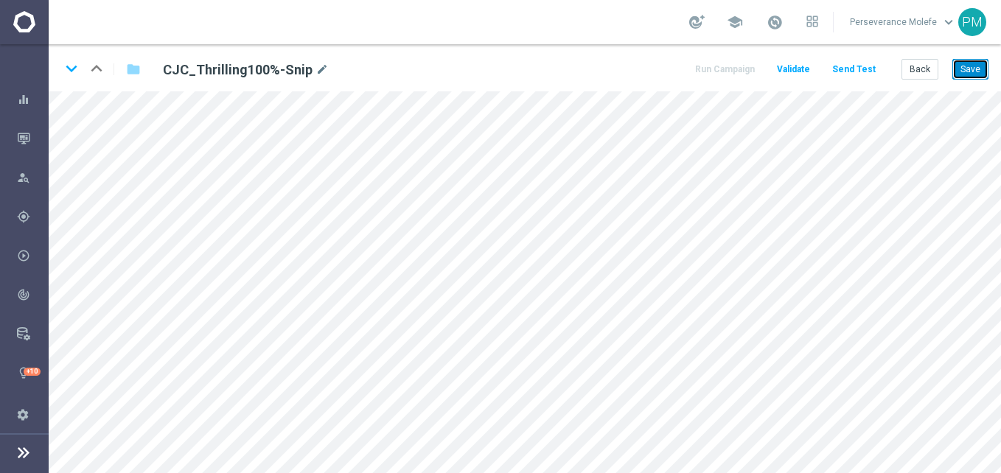
click at [968, 74] on button "Save" at bounding box center [970, 69] width 36 height 21
click at [921, 70] on button "Back" at bounding box center [919, 69] width 37 height 21
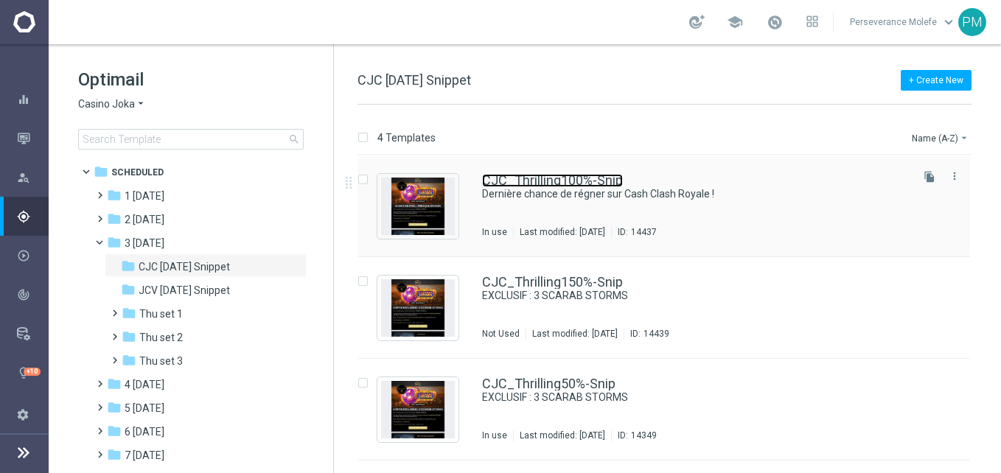
click at [583, 183] on link "CJC_Thrilling100%-Snip" at bounding box center [552, 180] width 141 height 13
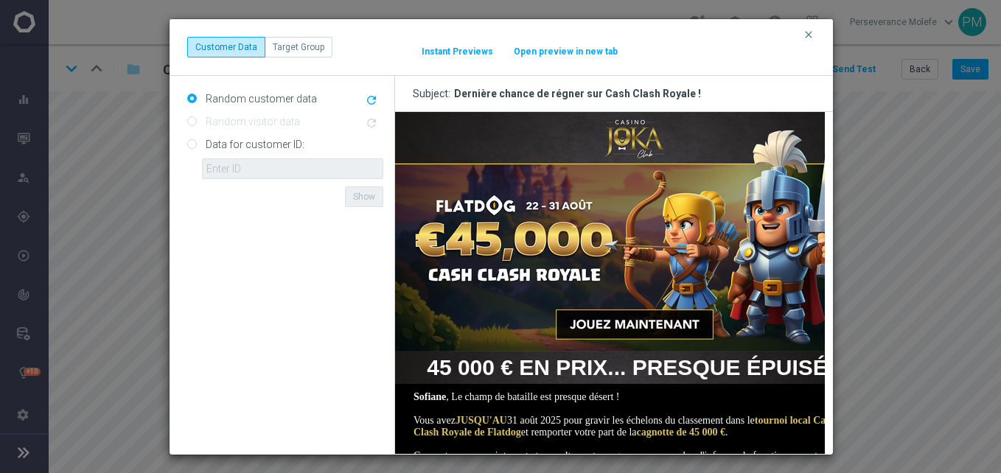
click at [564, 50] on button "Open preview in new tab" at bounding box center [565, 52] width 105 height 12
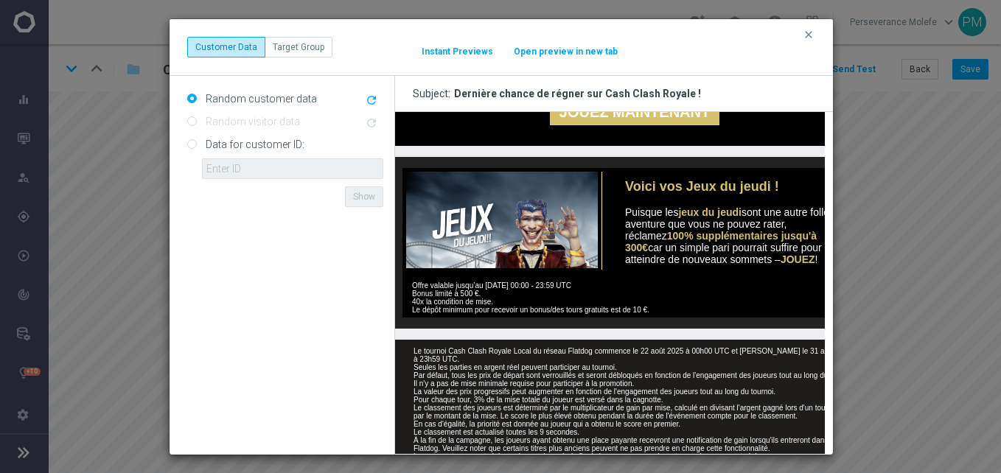
scroll to position [572, 0]
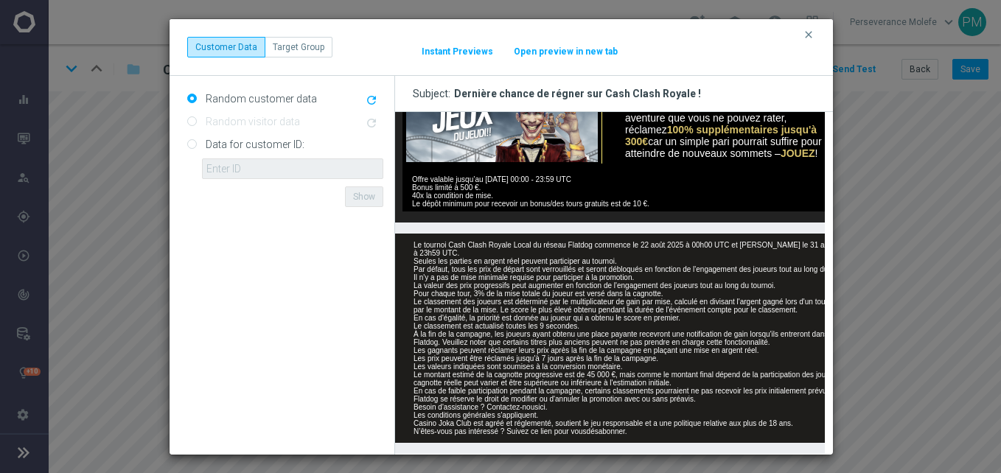
click at [809, 44] on div "clear Customer Data Target Group It might take a while... Instant Previews Open…" at bounding box center [501, 47] width 628 height 21
click at [806, 35] on icon "clear" at bounding box center [809, 35] width 12 height 12
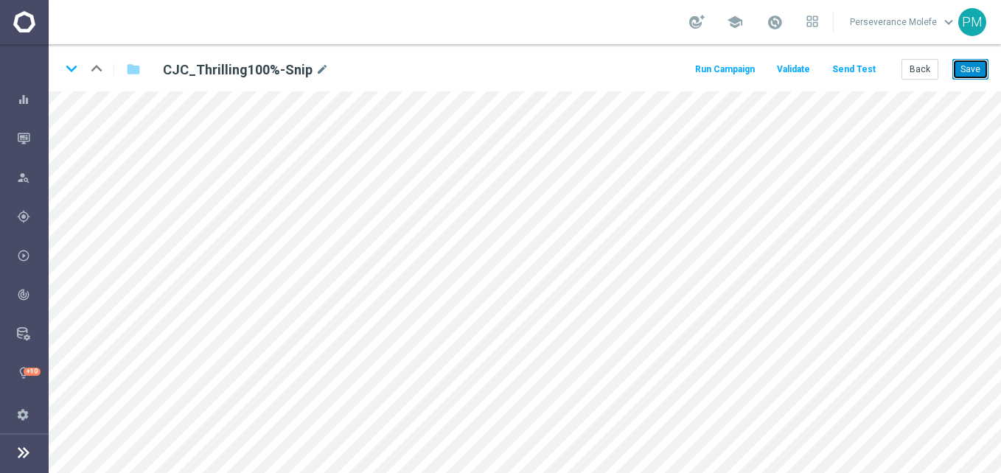
click at [963, 63] on button "Save" at bounding box center [970, 69] width 36 height 21
click at [962, 71] on button "Save" at bounding box center [970, 69] width 36 height 21
click at [907, 76] on button "Back" at bounding box center [919, 69] width 37 height 21
